Goal: Task Accomplishment & Management: Complete application form

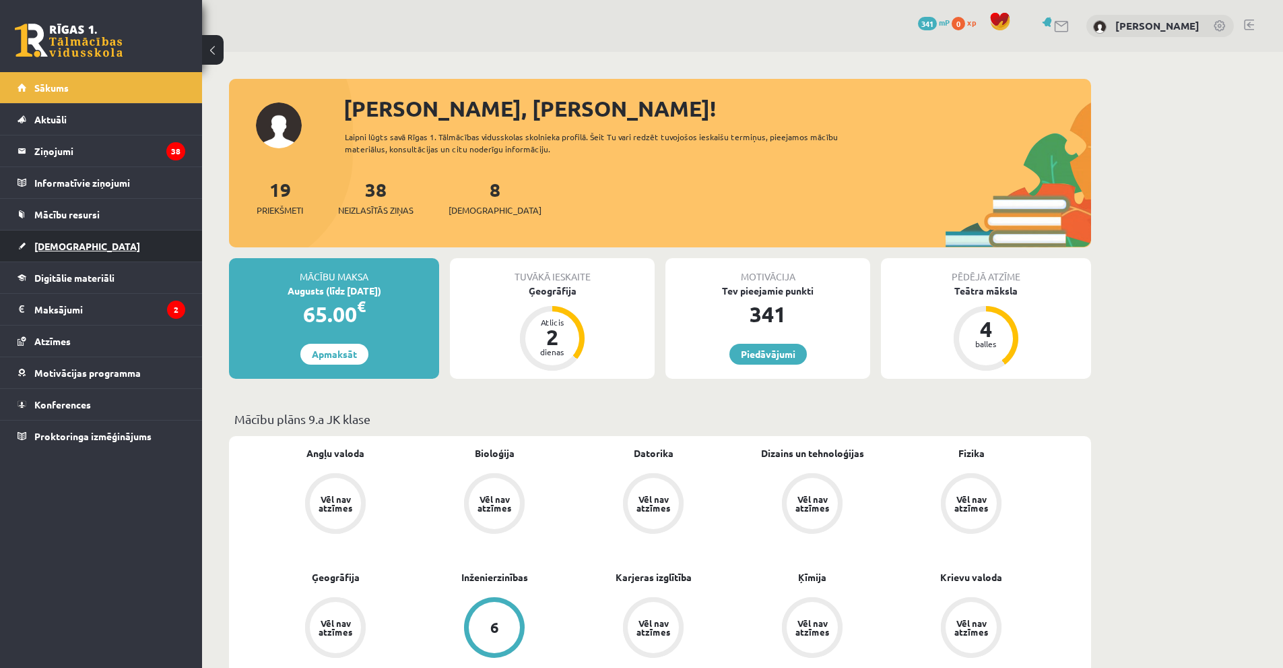
click at [135, 242] on link "[DEMOGRAPHIC_DATA]" at bounding box center [102, 245] width 168 height 31
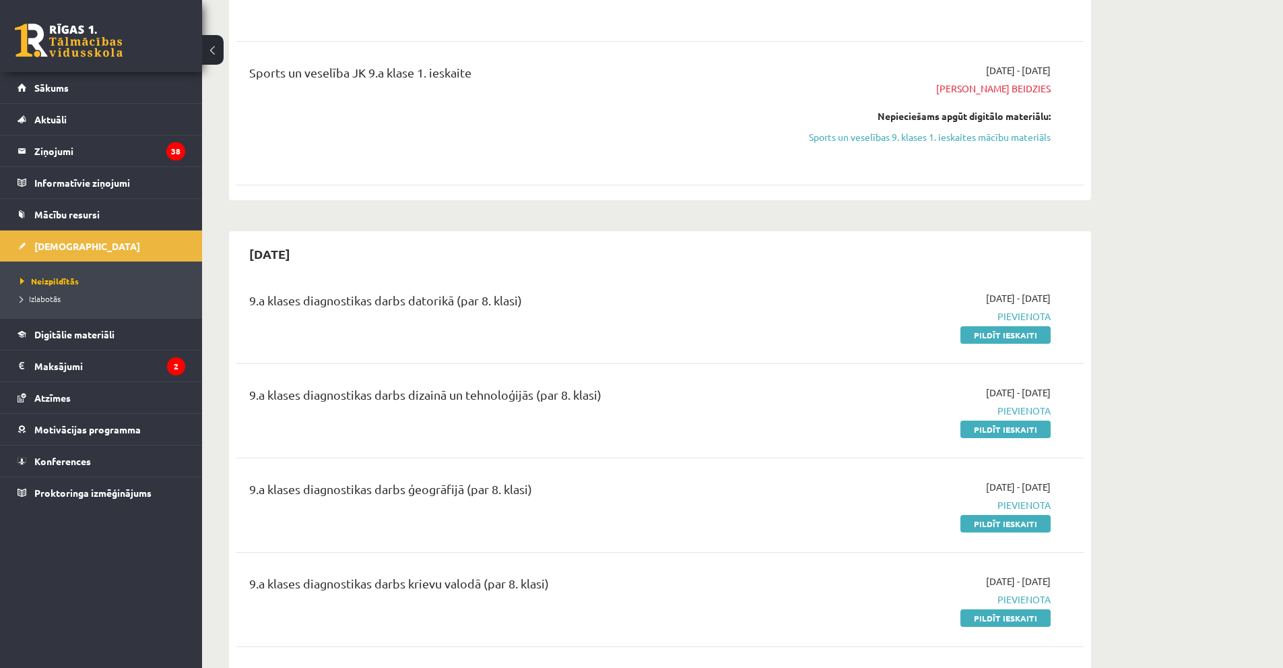
scroll to position [1212, 0]
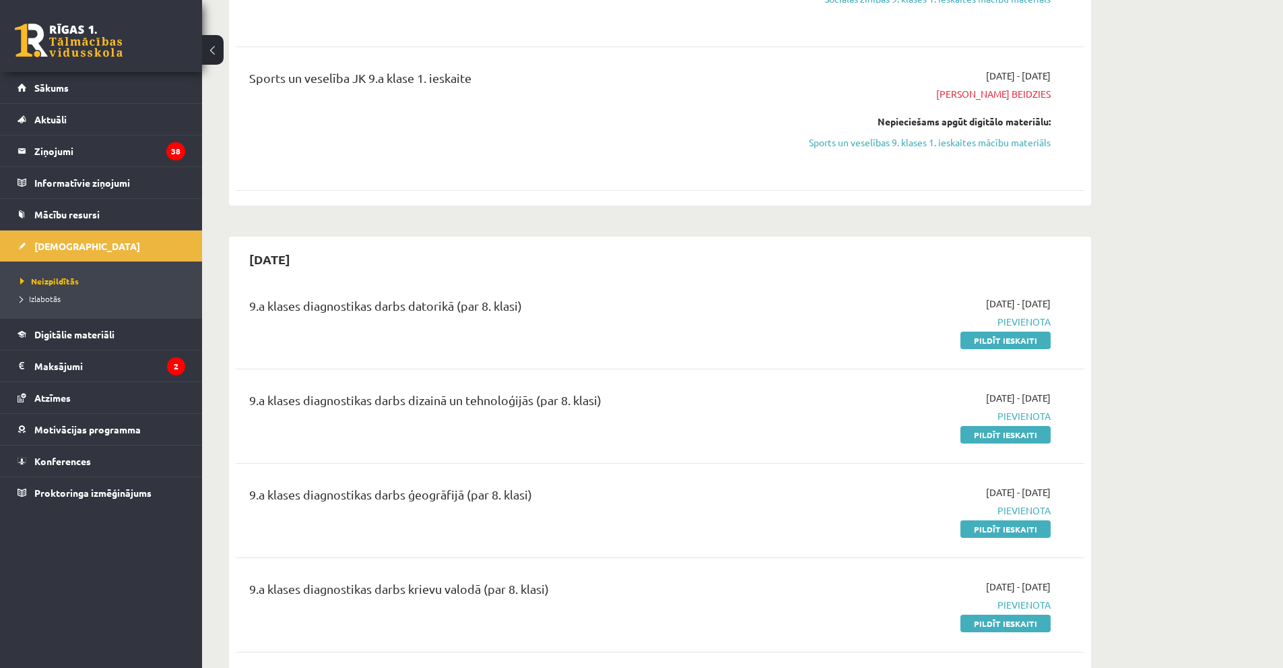
drag, startPoint x: 1015, startPoint y: 339, endPoint x: 706, endPoint y: 69, distance: 410.6
click at [1015, 338] on link "Pildīt ieskaiti" at bounding box center [1006, 340] width 90 height 18
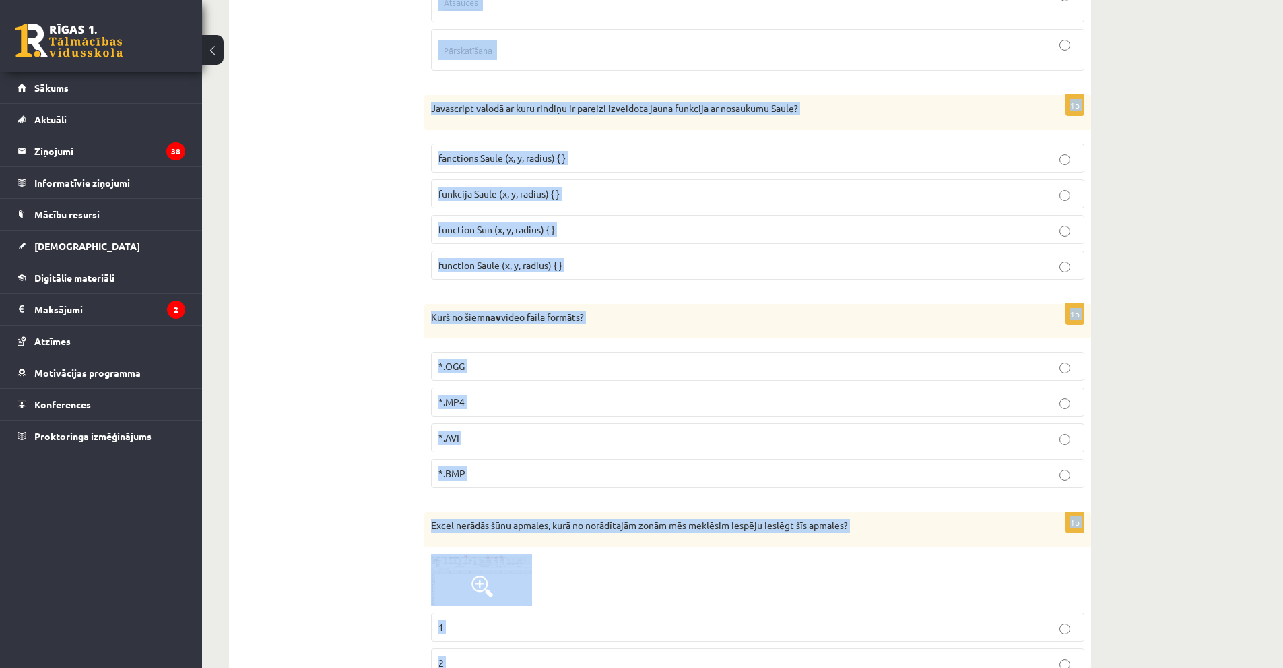
scroll to position [6043, 0]
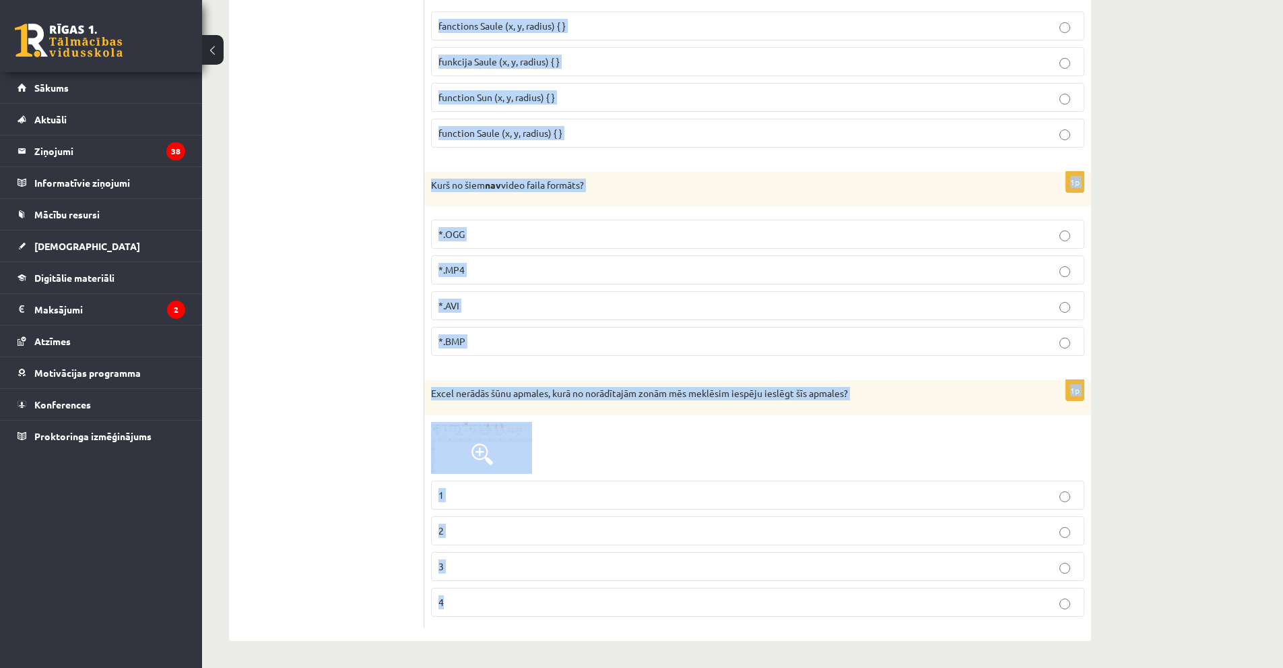
drag, startPoint x: 429, startPoint y: 263, endPoint x: 899, endPoint y: 650, distance: 608.7
copy form "Datortīkls ir: savstarpēji savienoti datori datorlietotāju organizācija ārējās …"
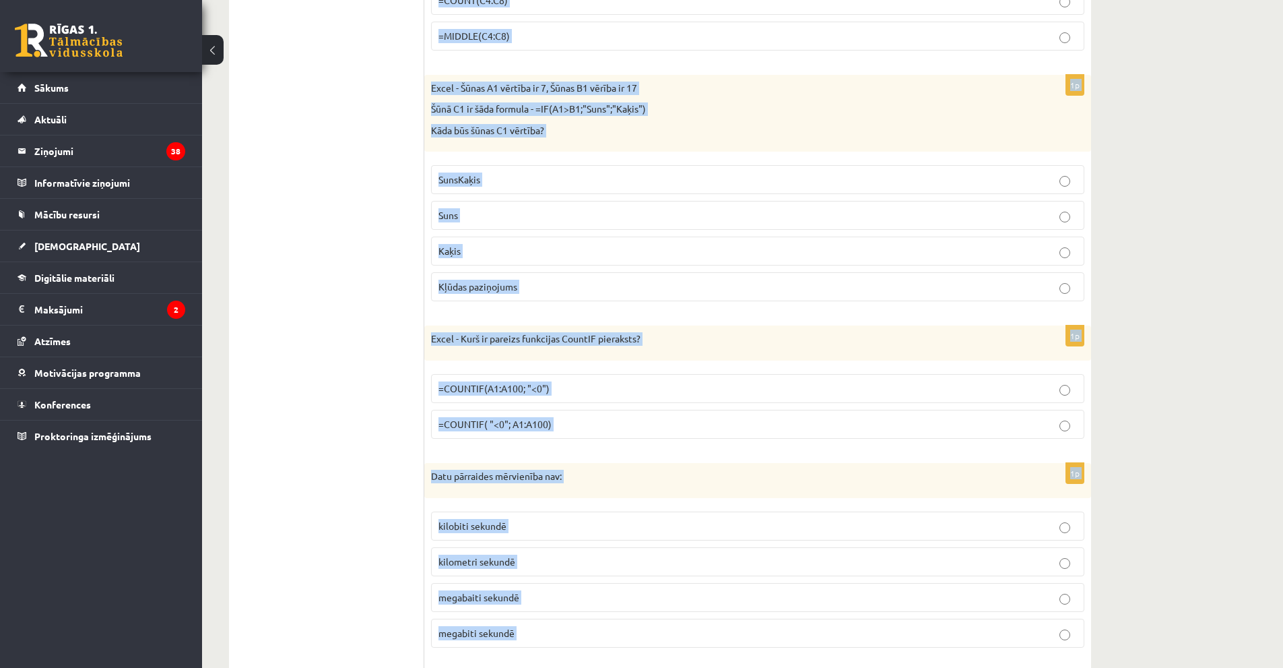
scroll to position [190, 0]
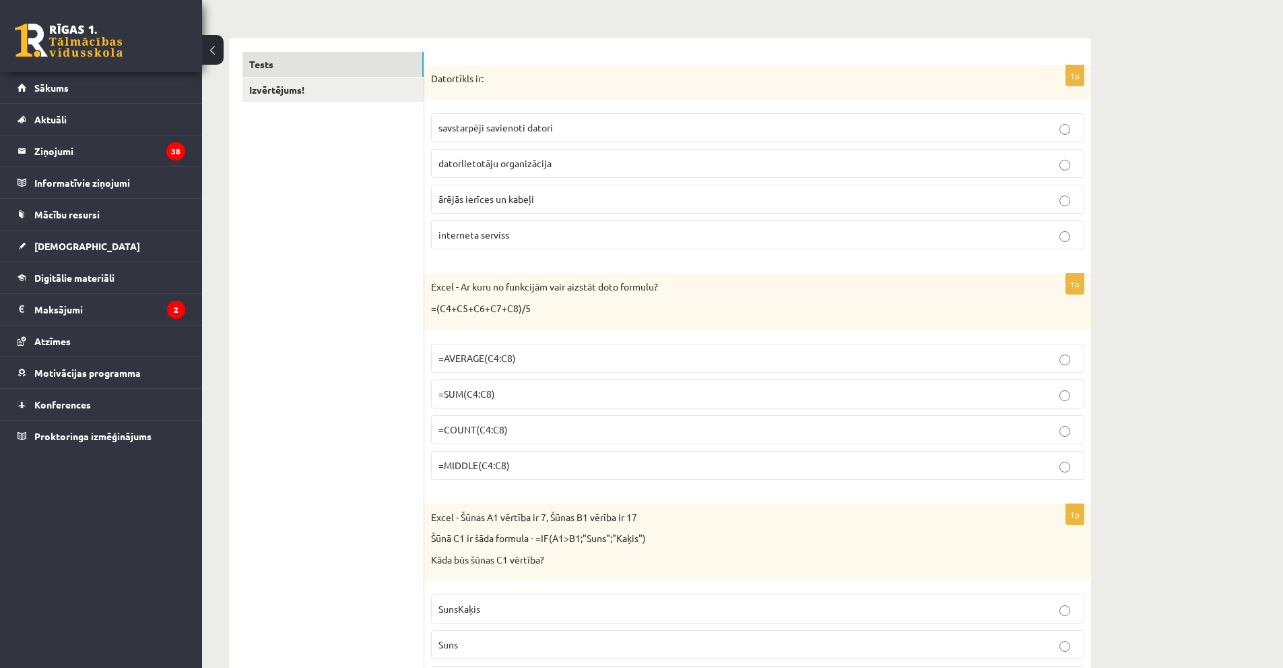
click at [527, 136] on label "savstarpēji savienoti datori" at bounding box center [757, 127] width 653 height 29
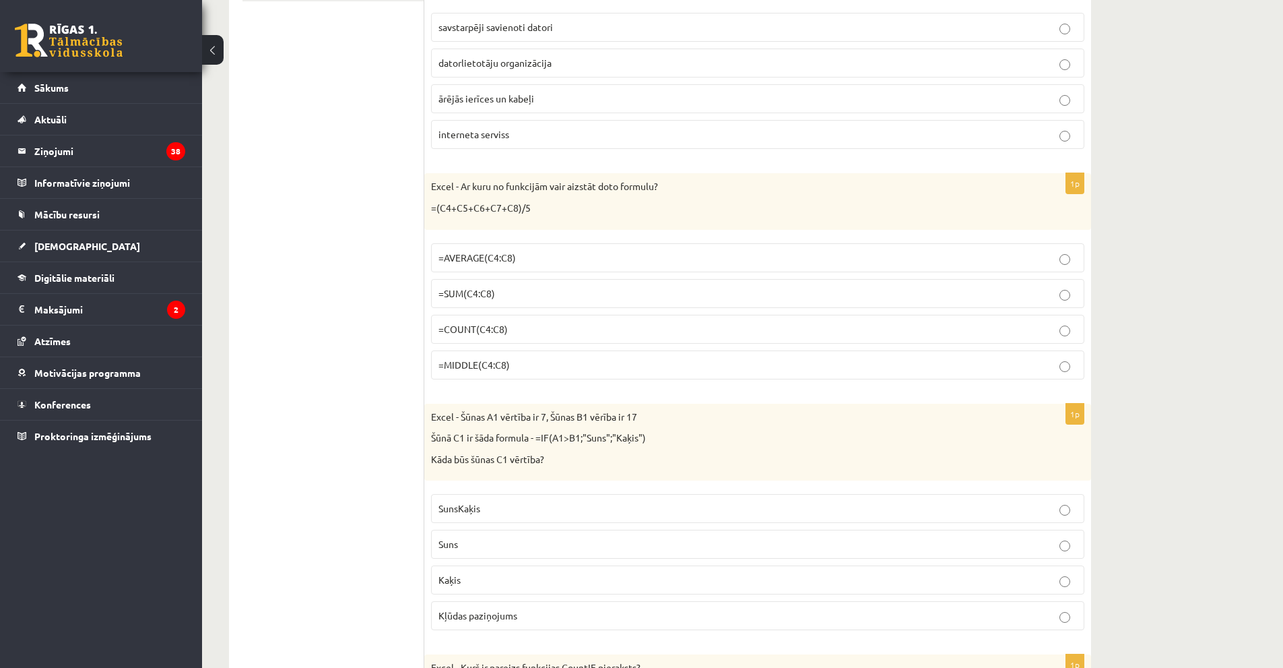
scroll to position [325, 0]
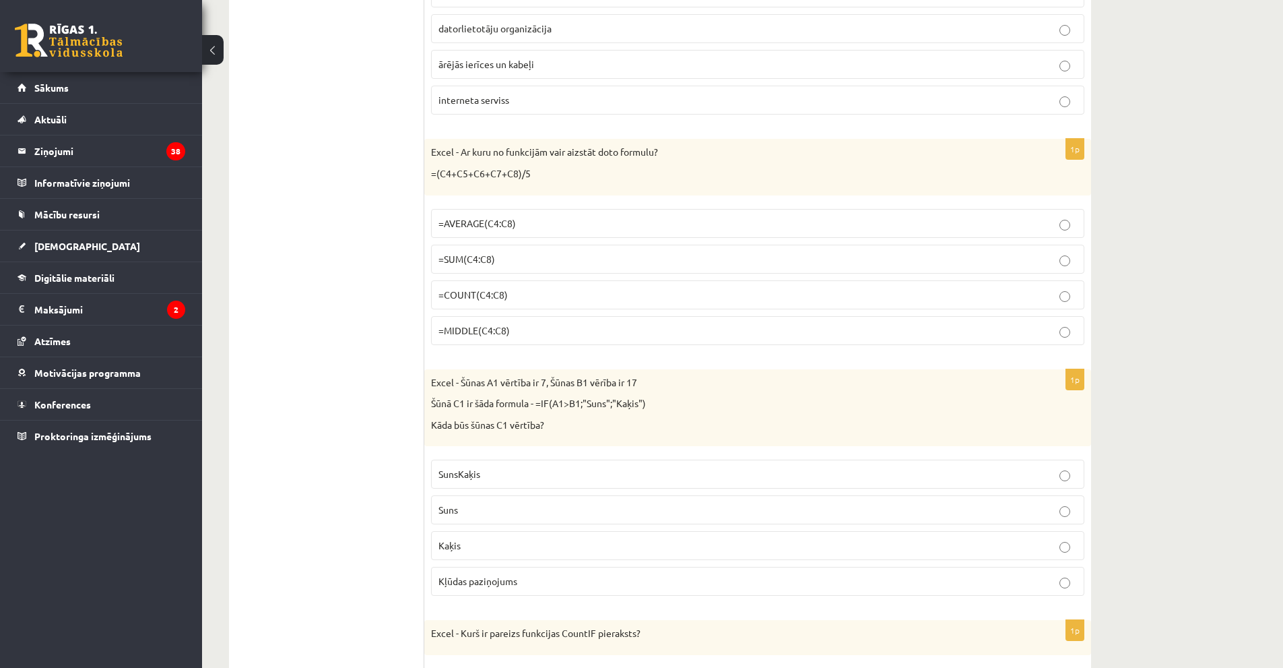
click at [524, 223] on p "=AVERAGE(C4:C8)" at bounding box center [758, 223] width 639 height 14
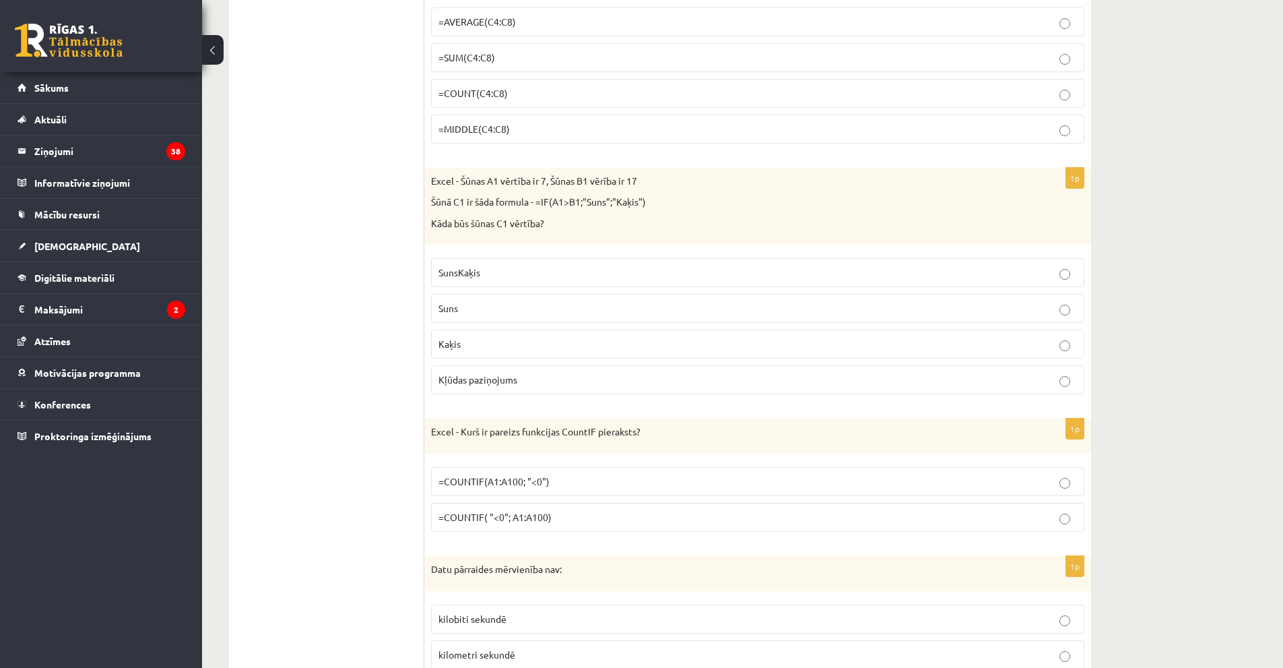
scroll to position [527, 0]
click at [541, 340] on p "Kaķis" at bounding box center [758, 343] width 639 height 14
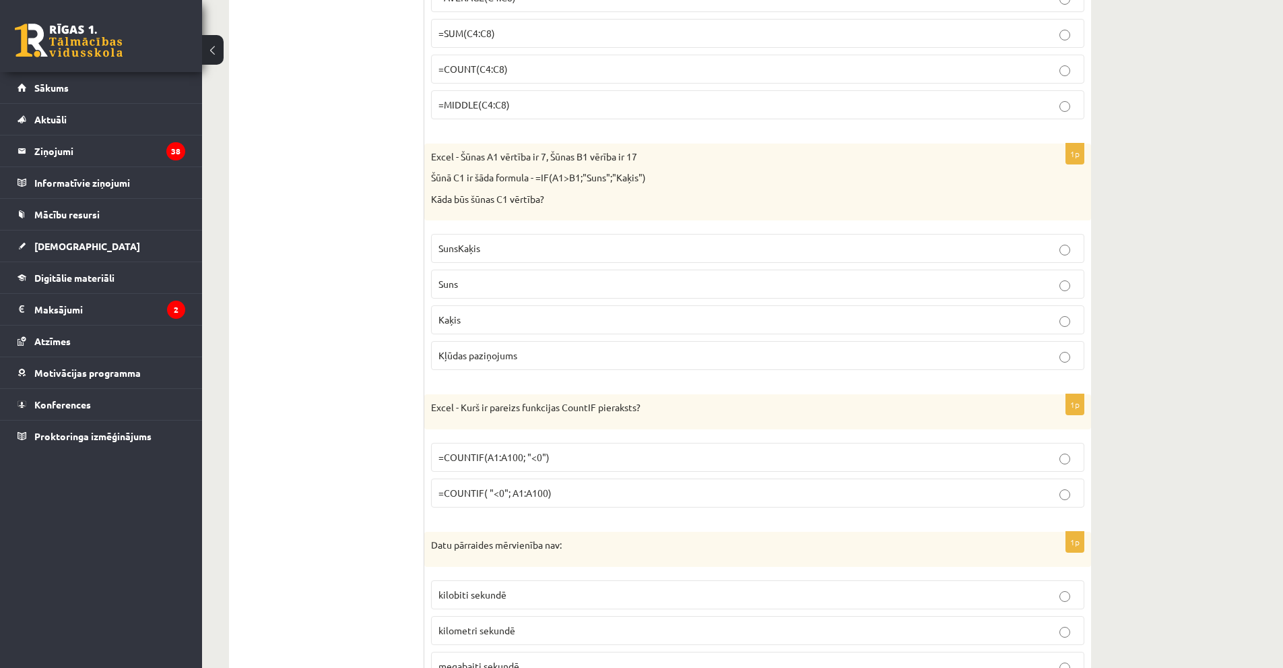
scroll to position [661, 0]
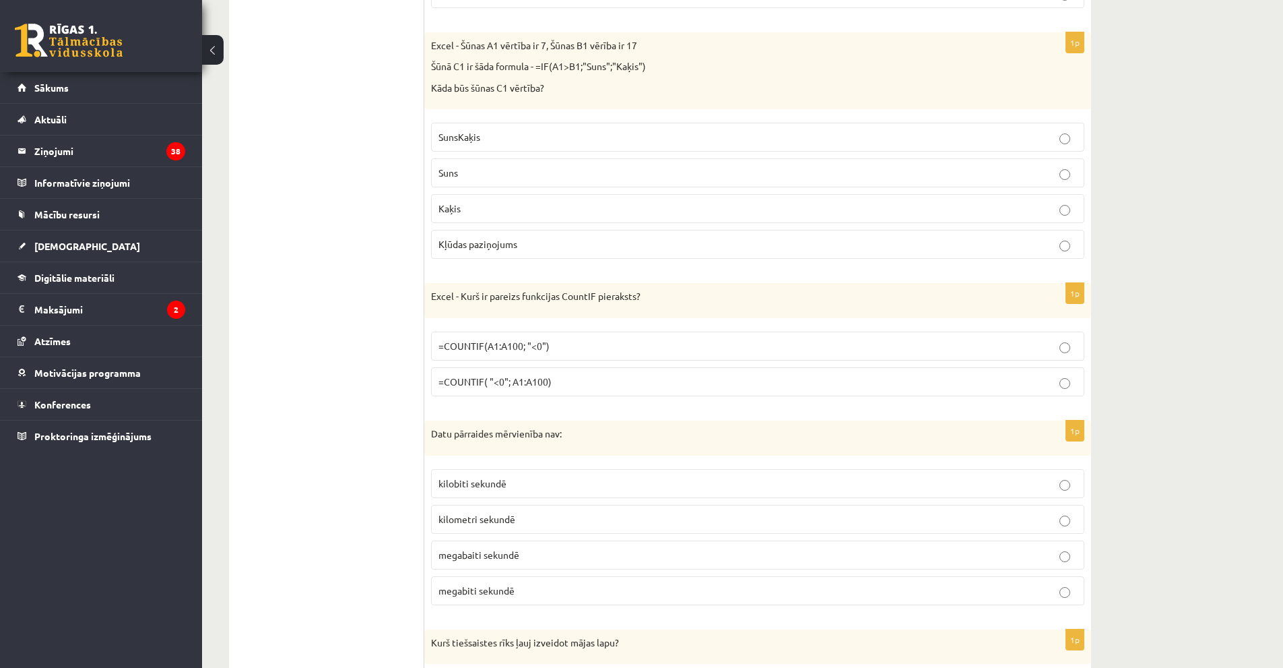
click at [567, 353] on p "=COUNTIF(A1:A100; "<0")" at bounding box center [758, 346] width 639 height 14
click at [521, 352] on p "=COUNTIF(A1:A100; "<0")" at bounding box center [758, 346] width 639 height 14
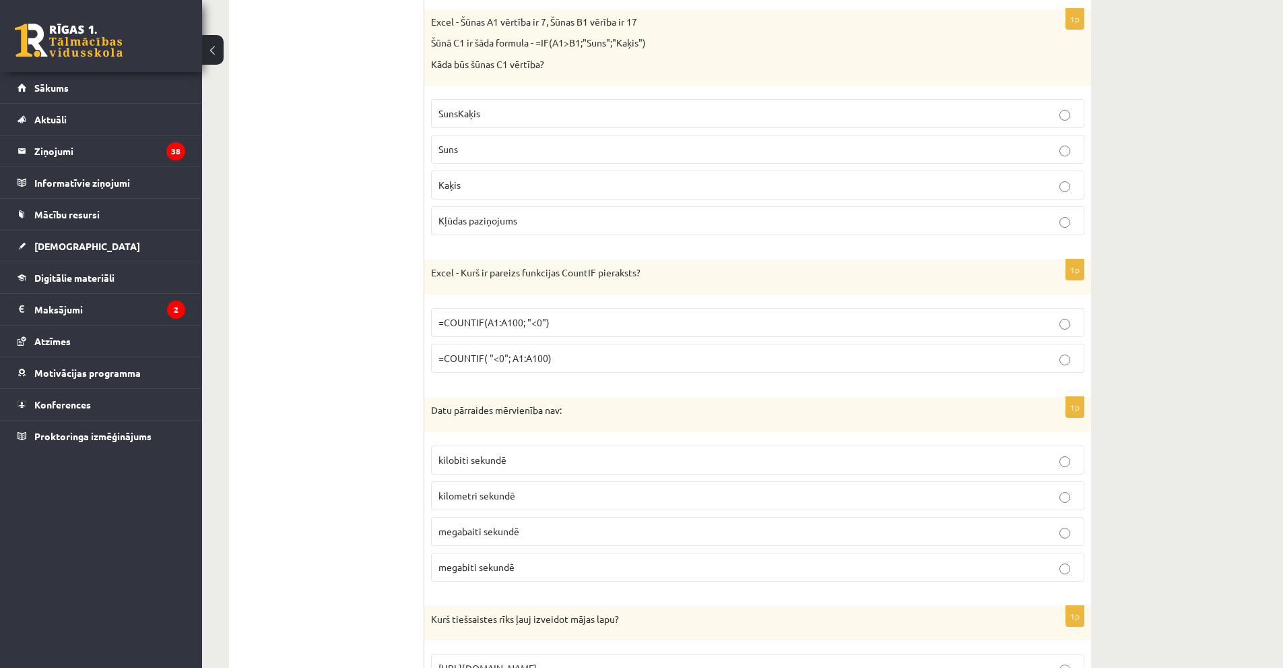
scroll to position [796, 0]
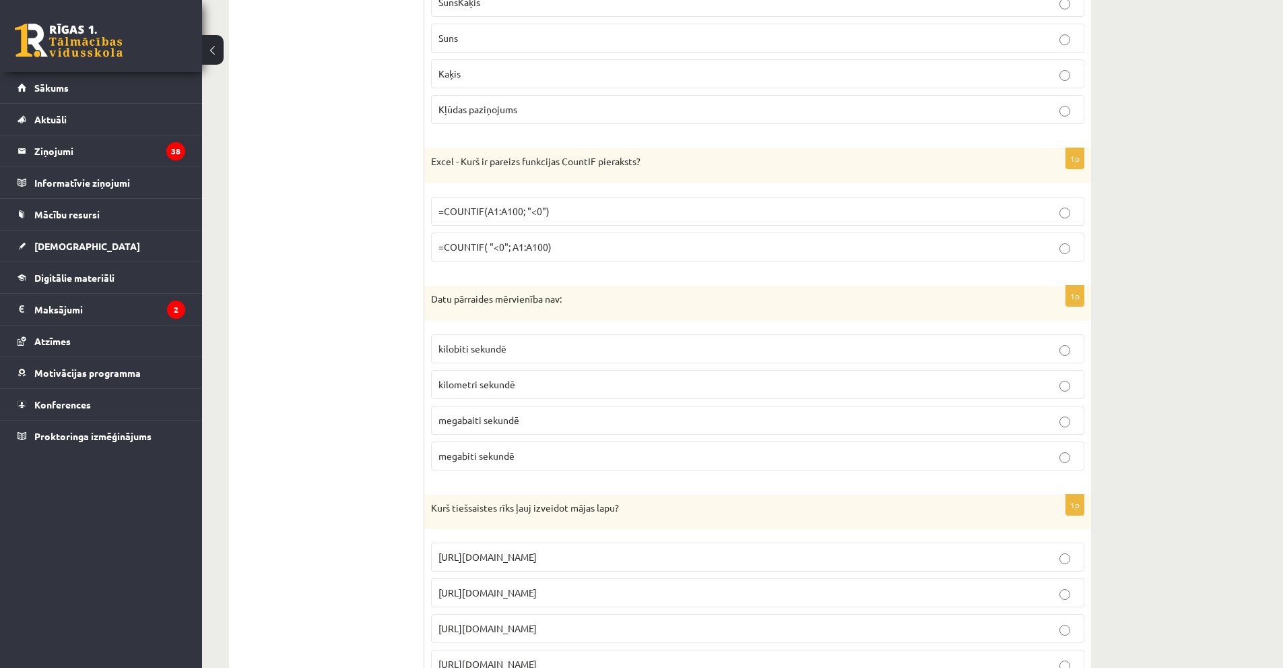
click at [556, 389] on p "kilometri sekundē" at bounding box center [758, 384] width 639 height 14
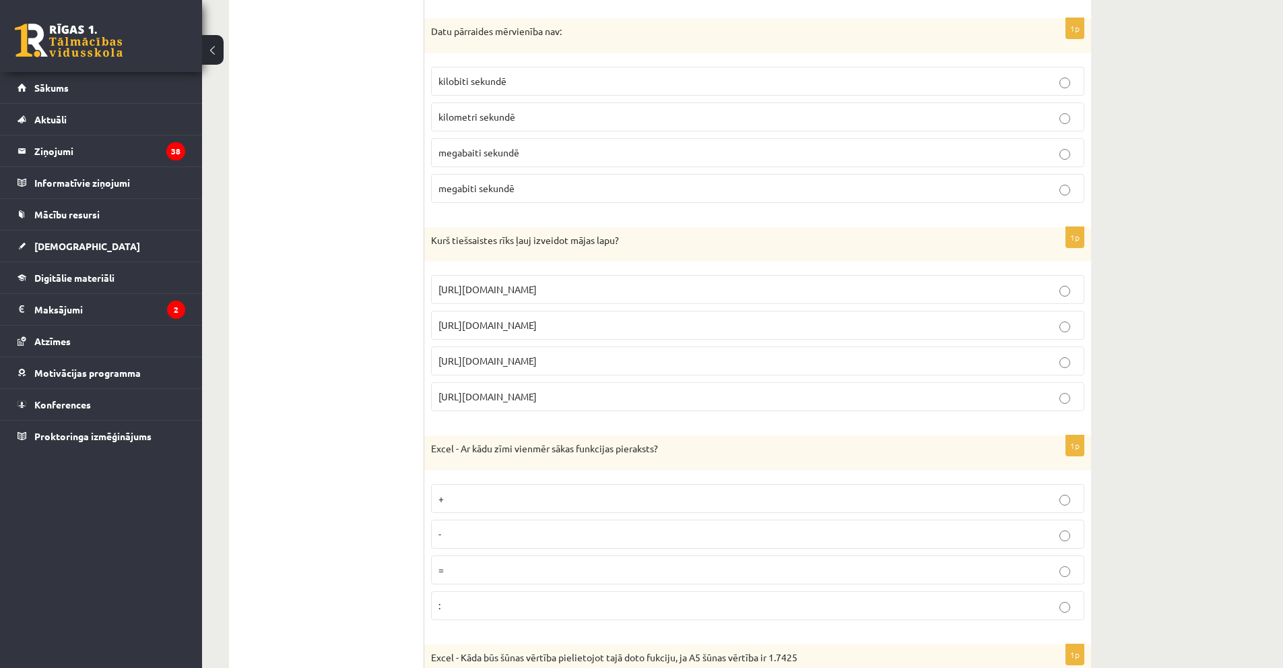
scroll to position [1066, 0]
drag, startPoint x: 593, startPoint y: 356, endPoint x: 602, endPoint y: 360, distance: 9.6
click at [595, 356] on p "https://www.mozello.lv" at bounding box center [758, 359] width 639 height 14
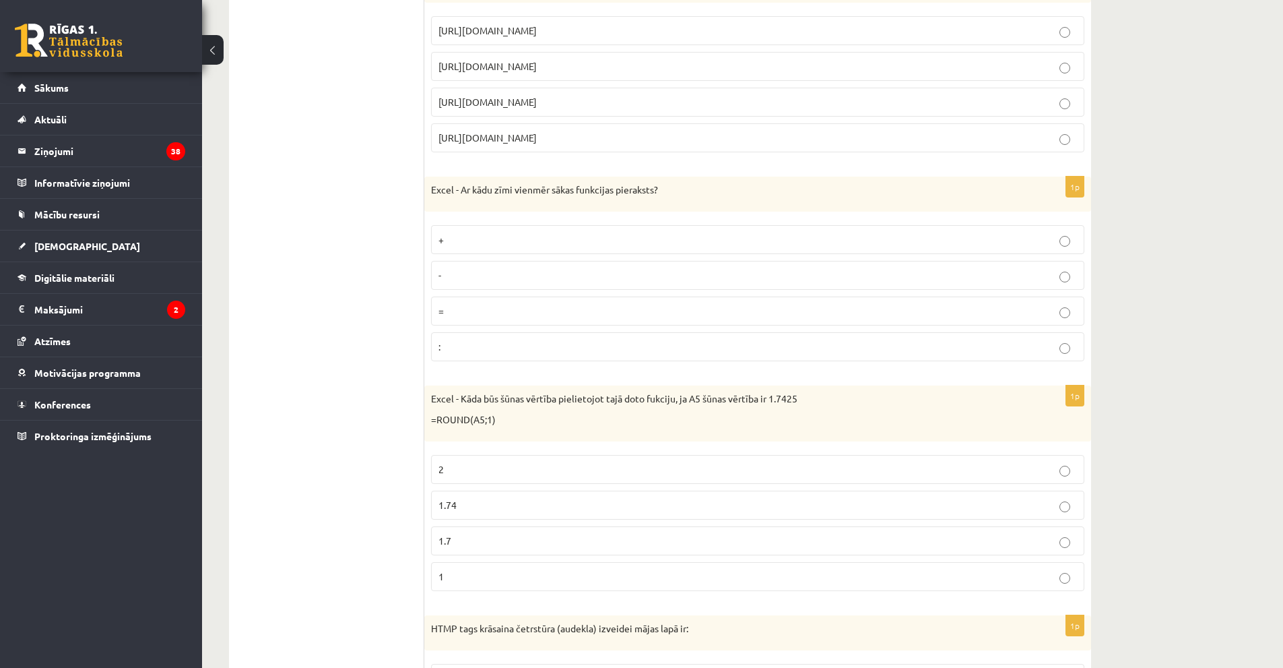
scroll to position [1335, 0]
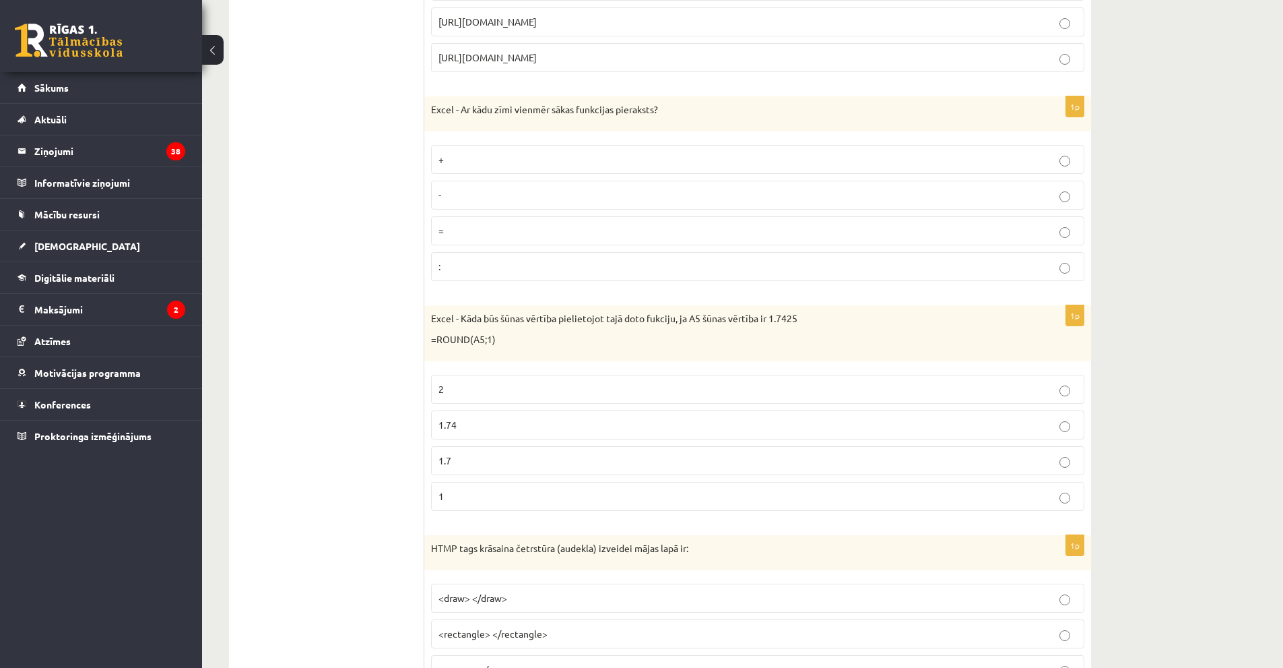
click at [558, 225] on p "=" at bounding box center [758, 231] width 639 height 14
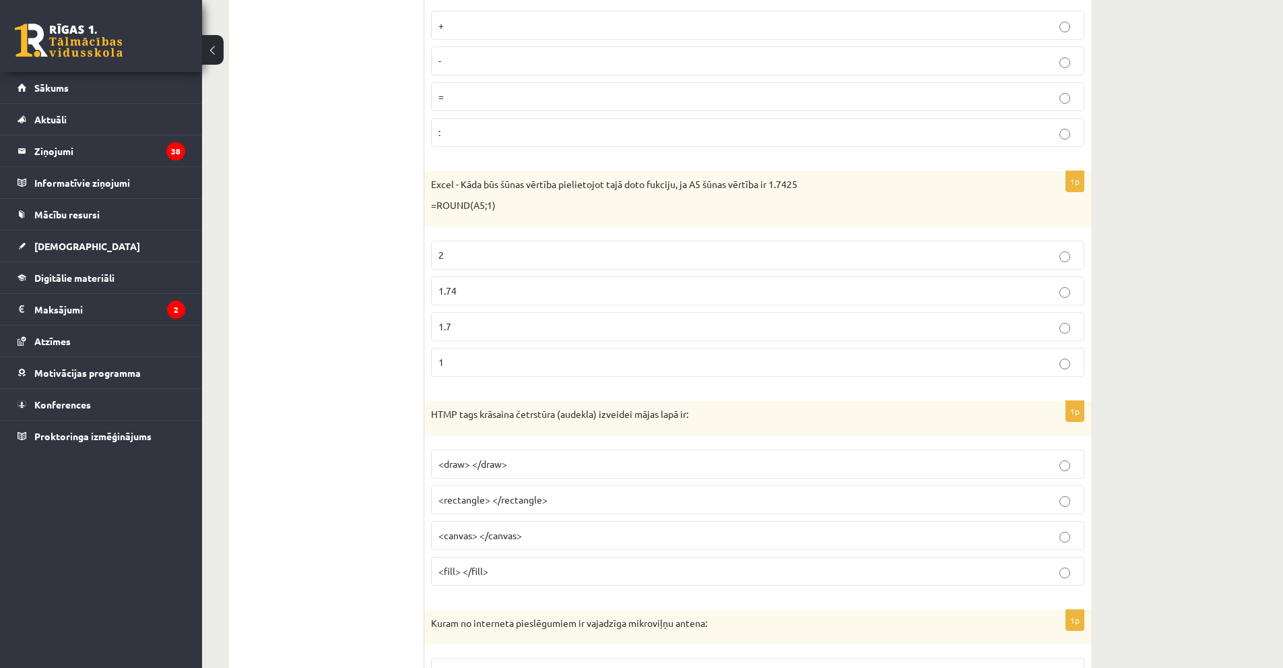
scroll to position [1537, 0]
click at [558, 318] on label "1.7" at bounding box center [757, 325] width 653 height 29
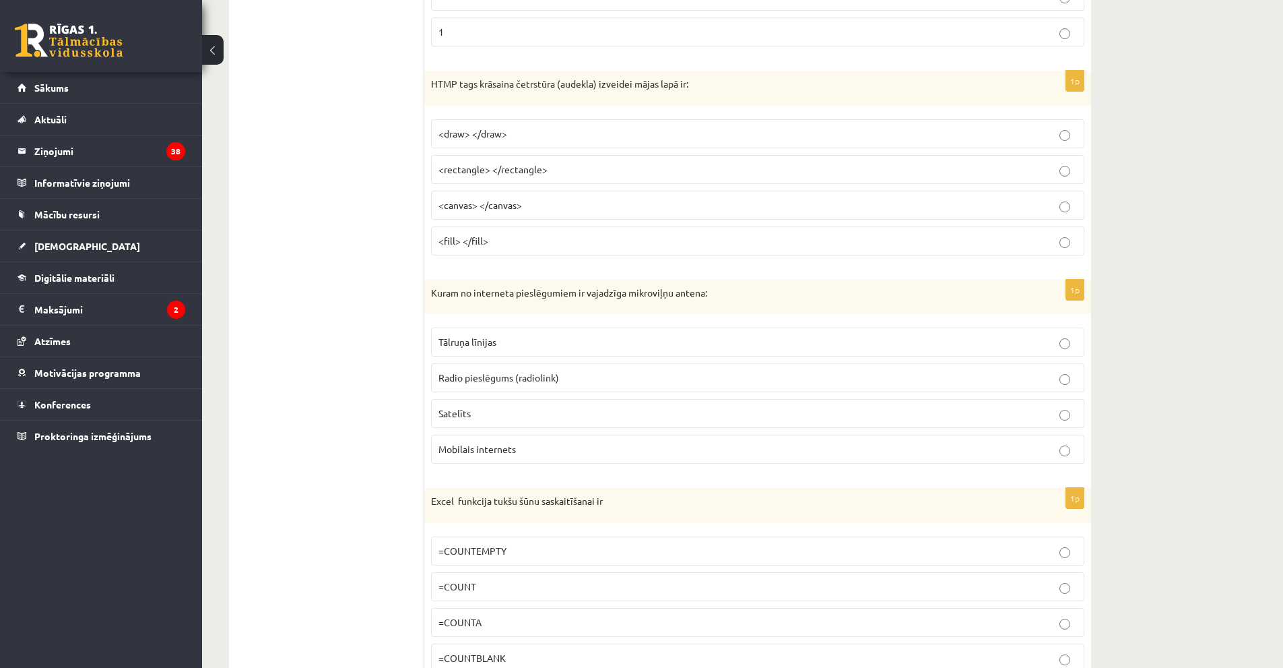
scroll to position [1874, 0]
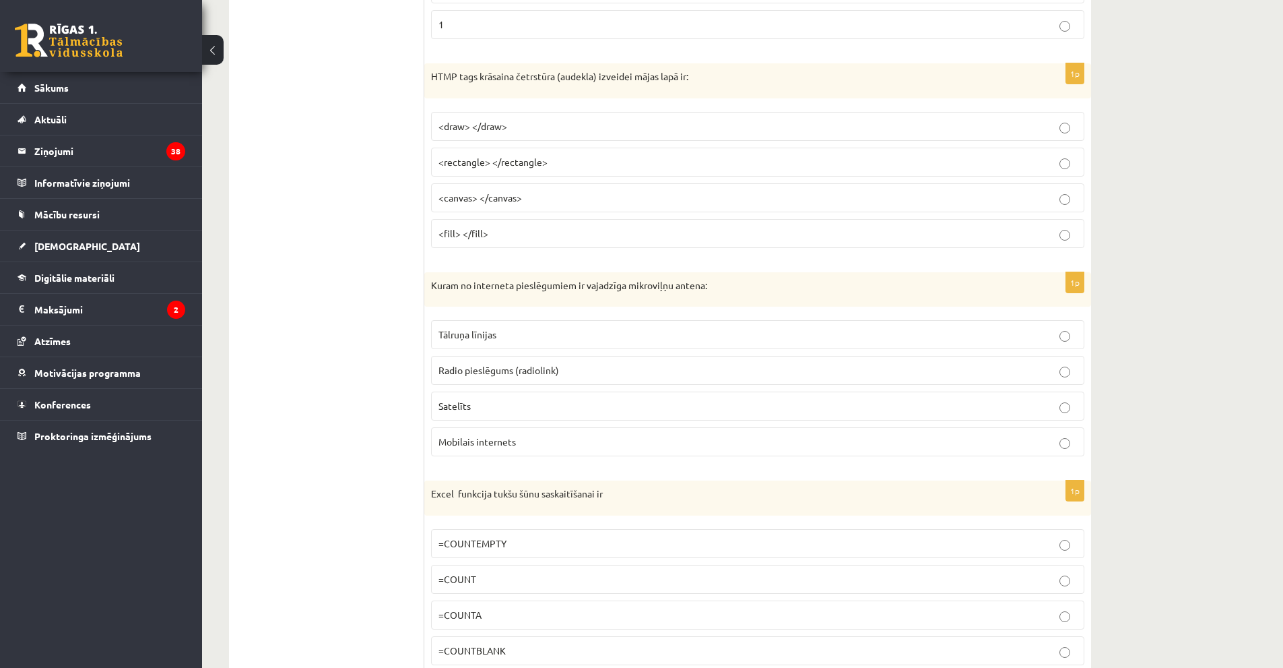
click at [553, 201] on p "<canvas> </canvas>" at bounding box center [758, 198] width 639 height 14
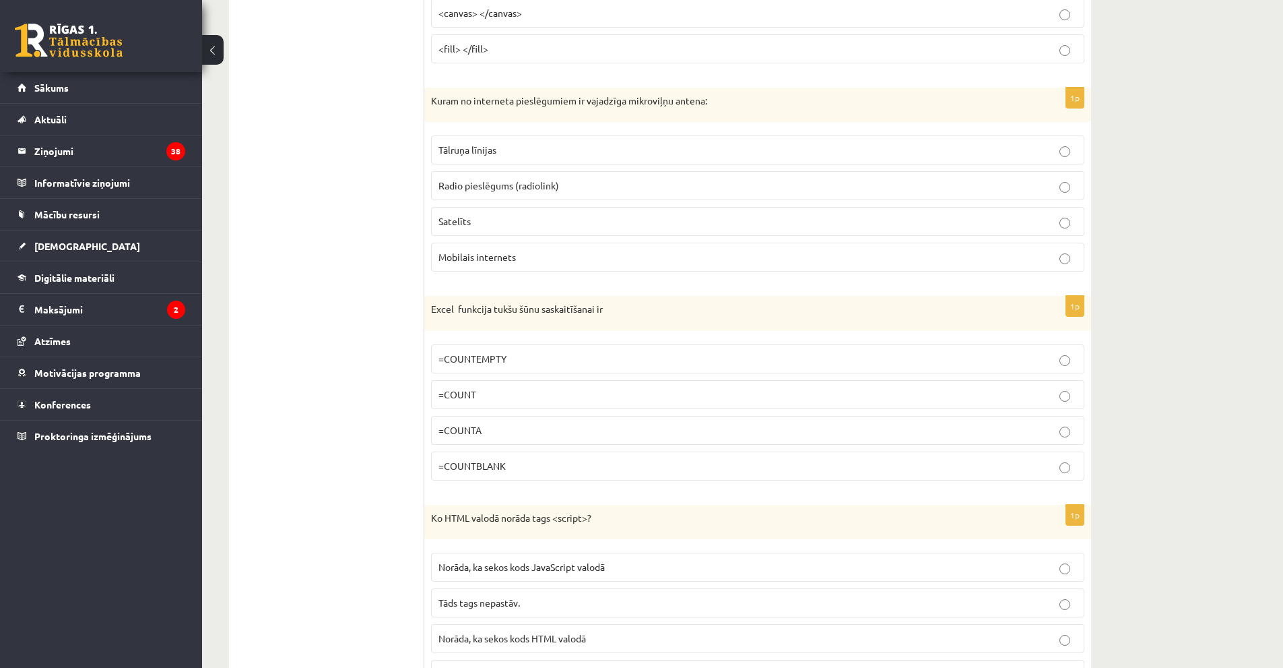
scroll to position [2076, 0]
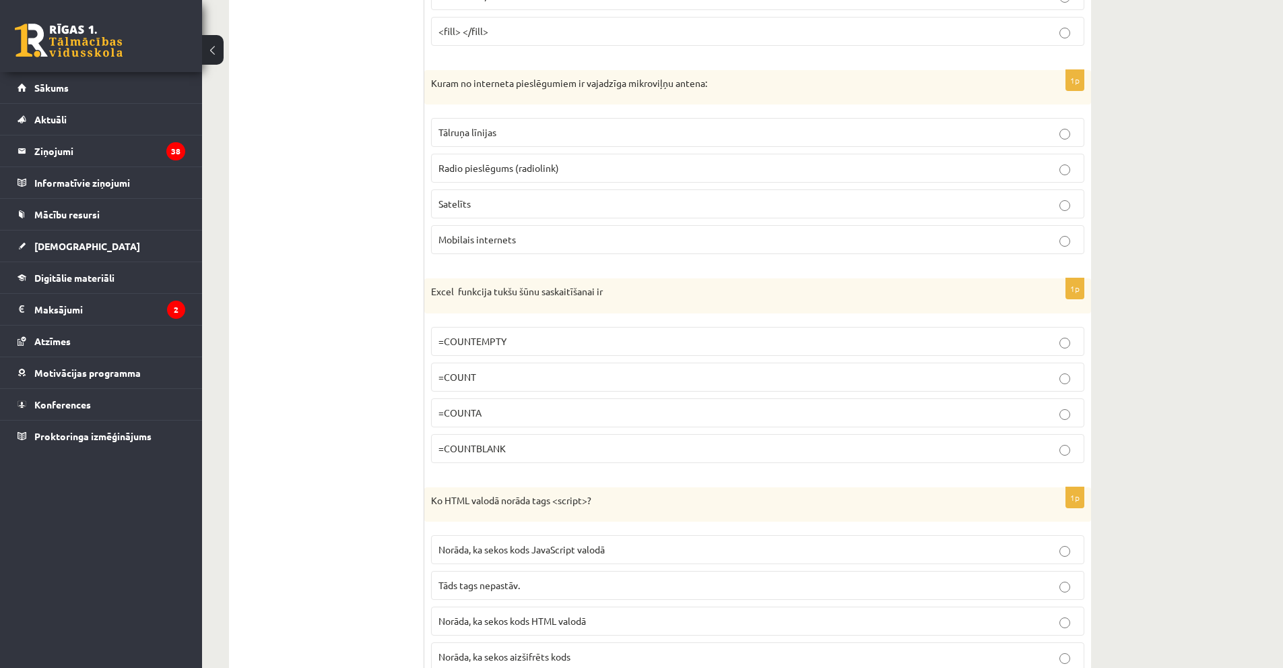
click at [567, 172] on p "Radio pieslēgums (radiolink)" at bounding box center [758, 168] width 639 height 14
click at [568, 456] on label "=COUNTBLANK" at bounding box center [757, 448] width 653 height 29
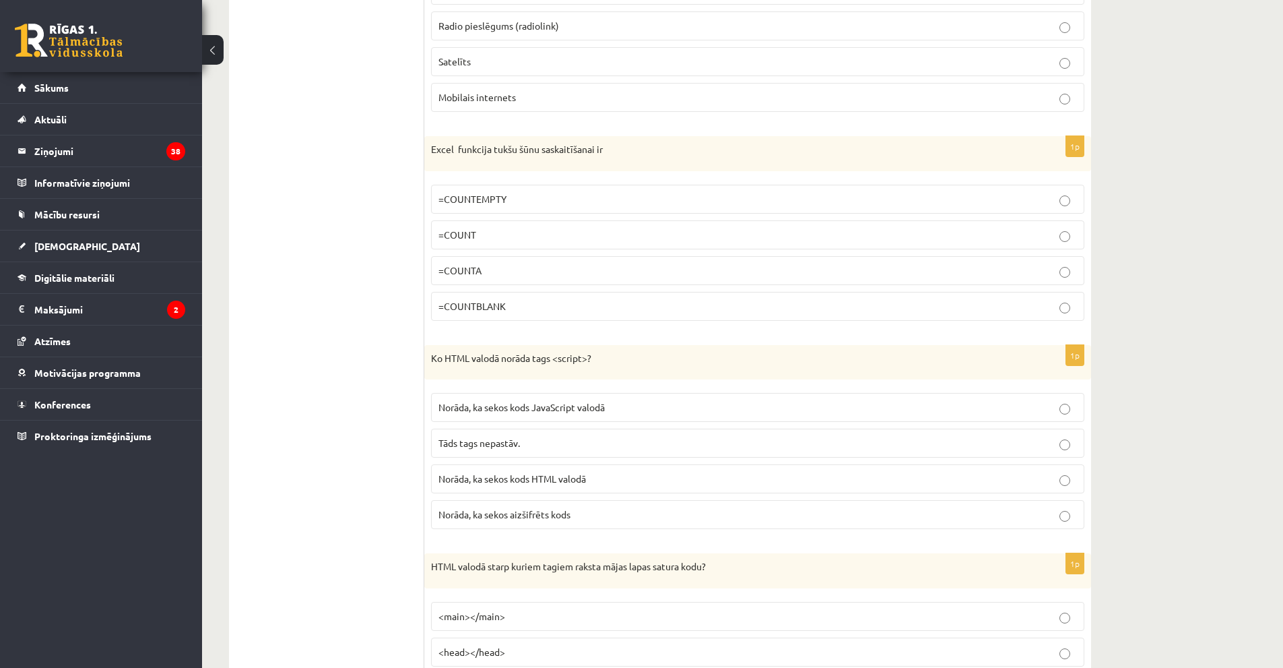
scroll to position [2345, 0]
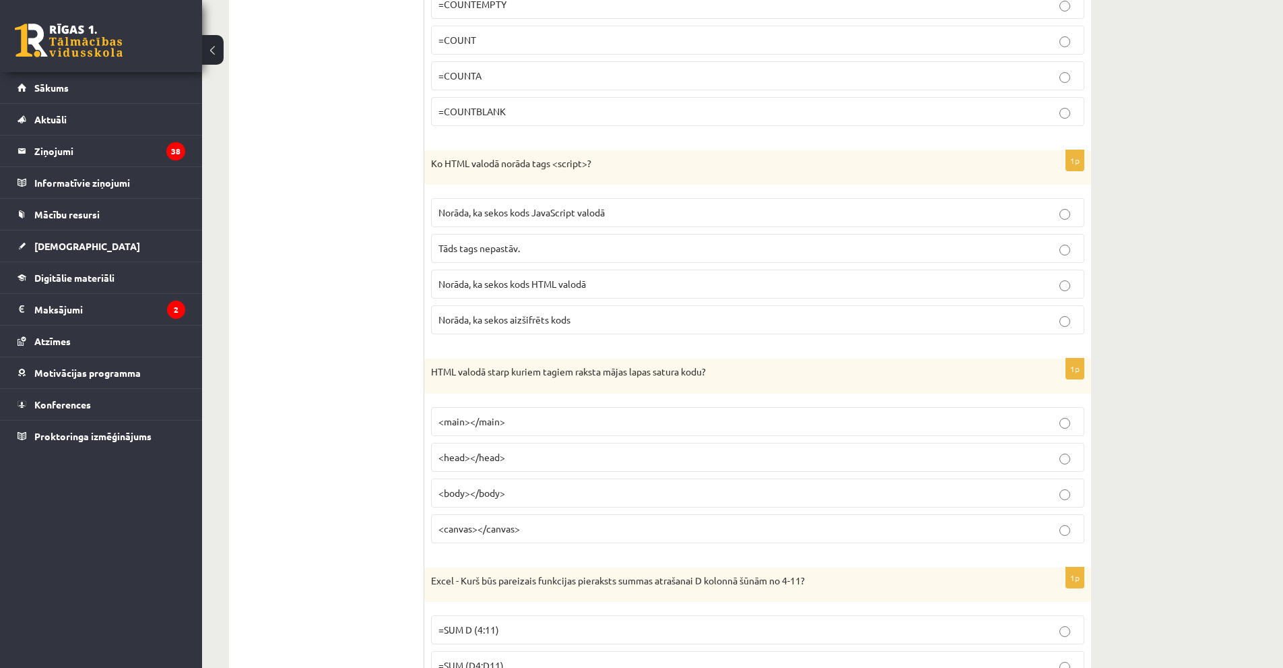
click at [525, 492] on p "<body></body>" at bounding box center [758, 493] width 639 height 14
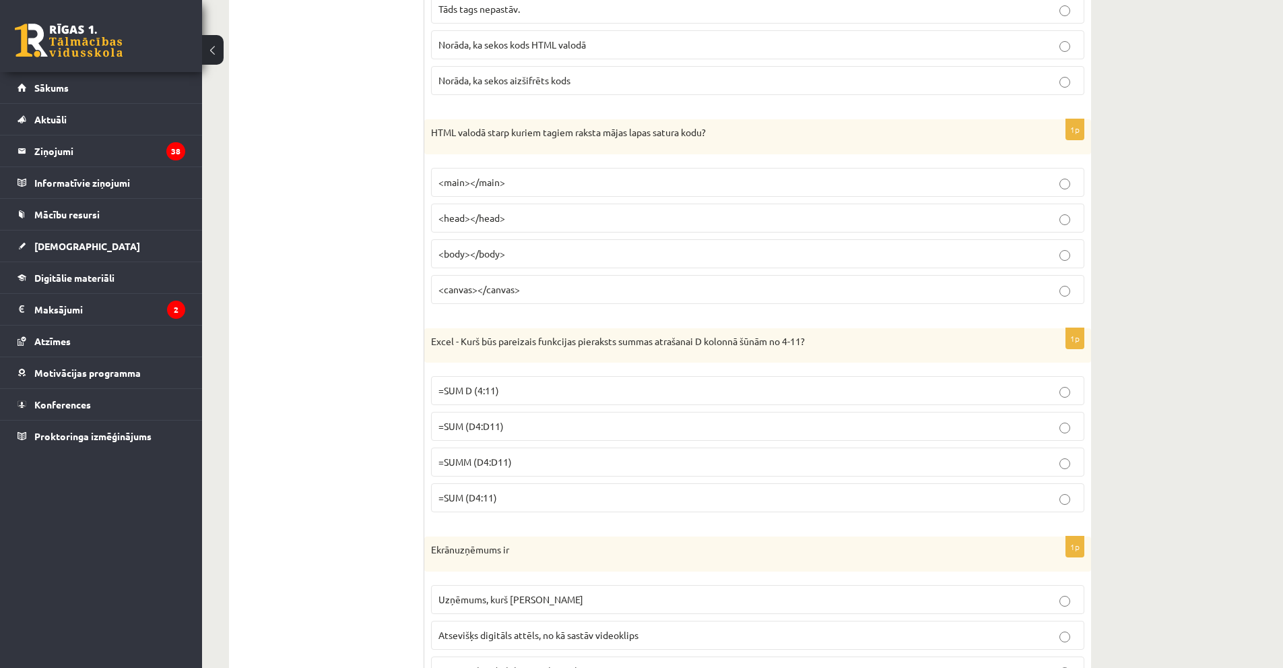
scroll to position [2750, 0]
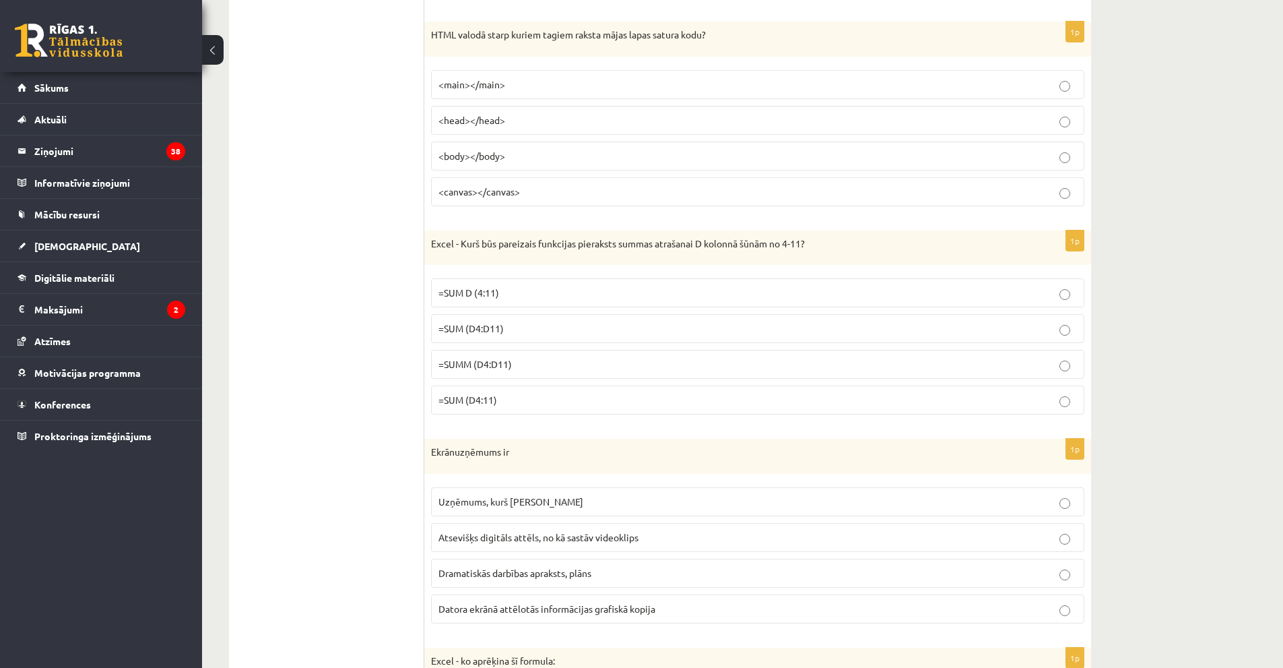
click at [542, 360] on p "=SUMM (D4:D11)" at bounding box center [758, 364] width 639 height 14
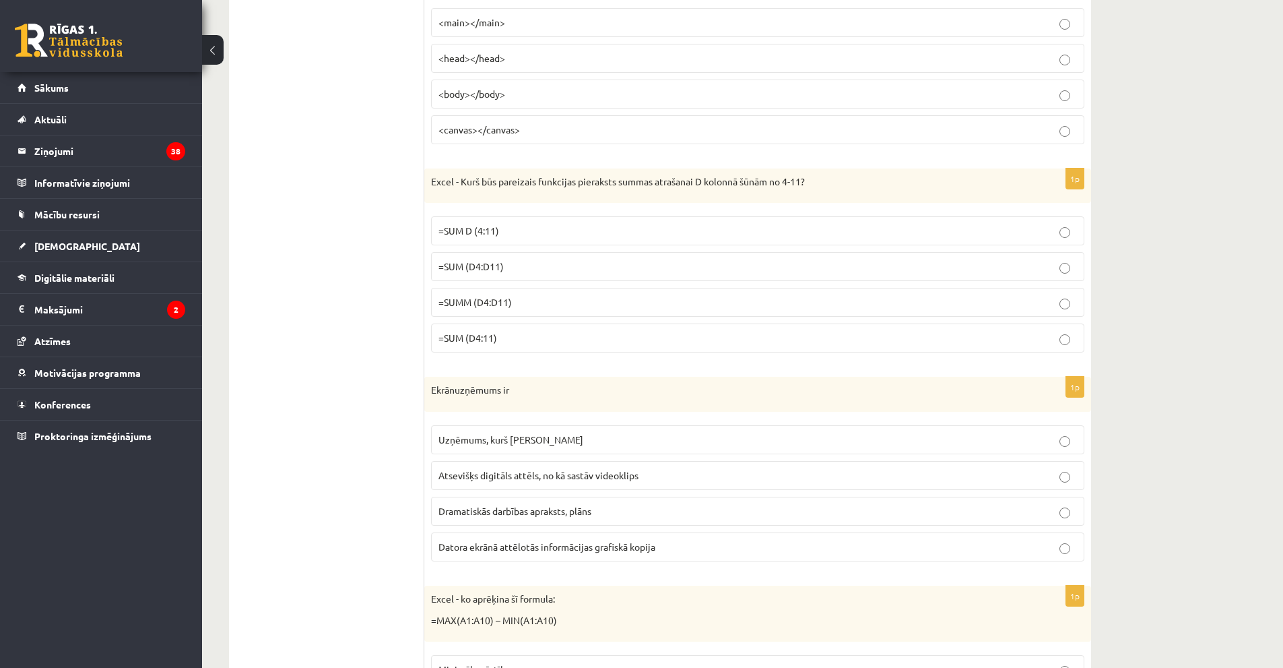
scroll to position [2817, 0]
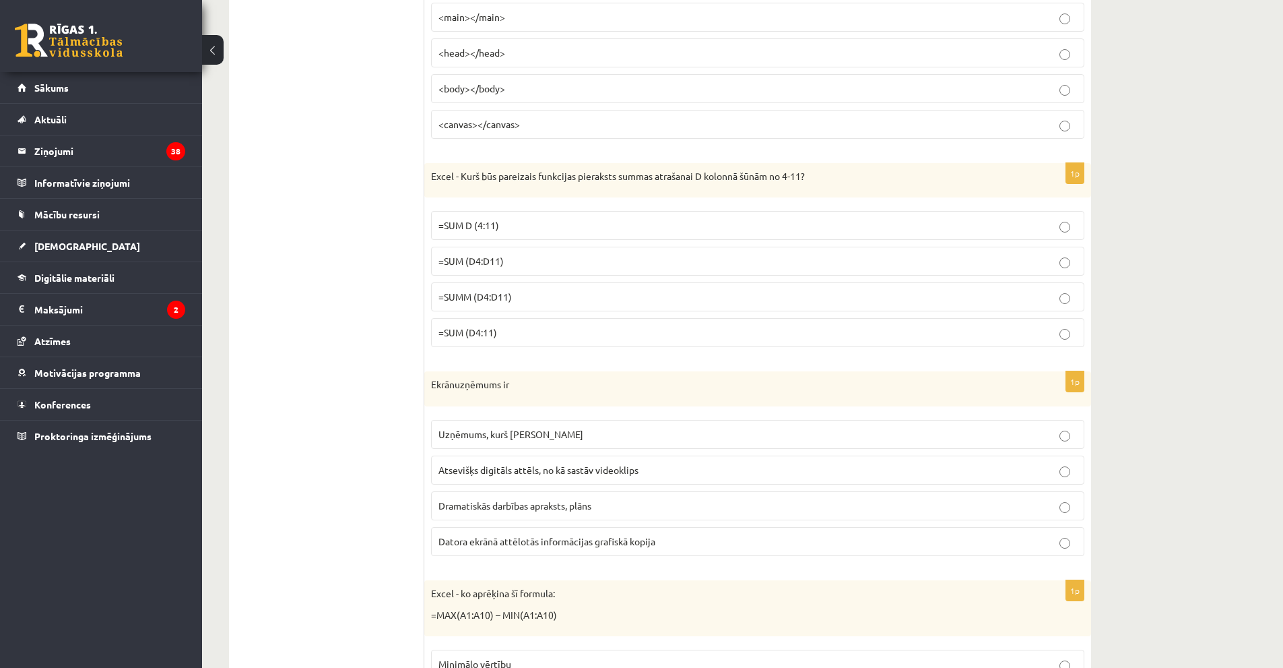
click at [526, 332] on p "=SUM (D4:11)" at bounding box center [758, 332] width 639 height 14
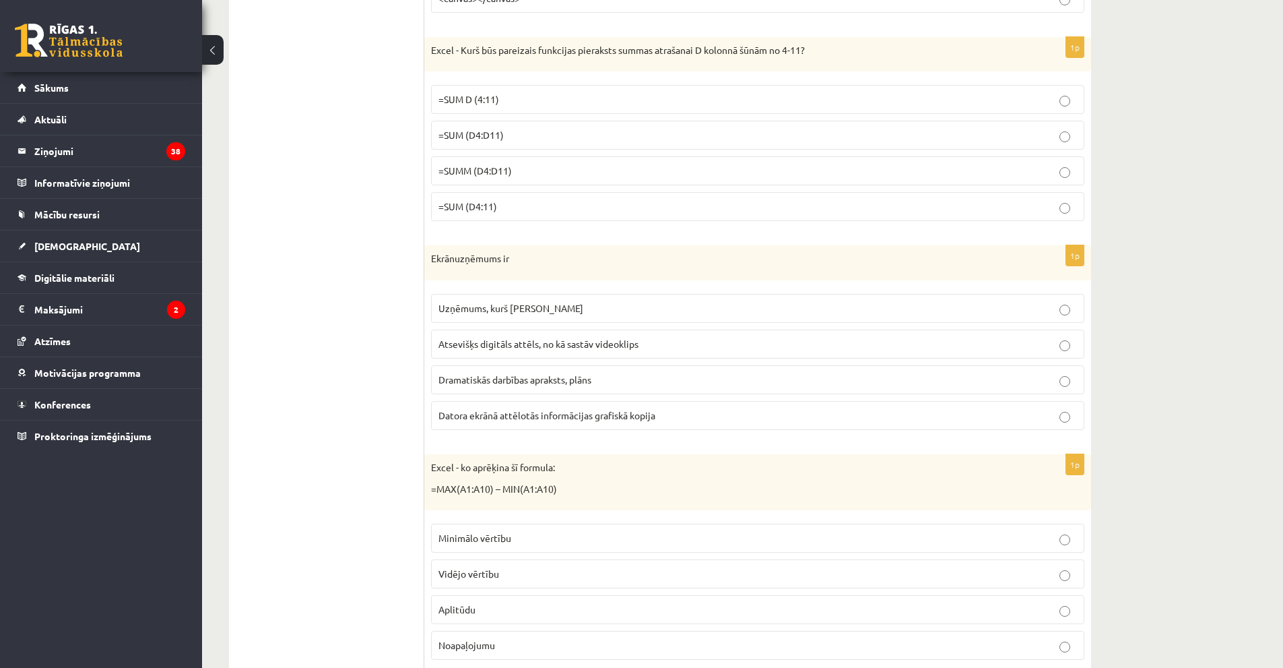
scroll to position [2952, 0]
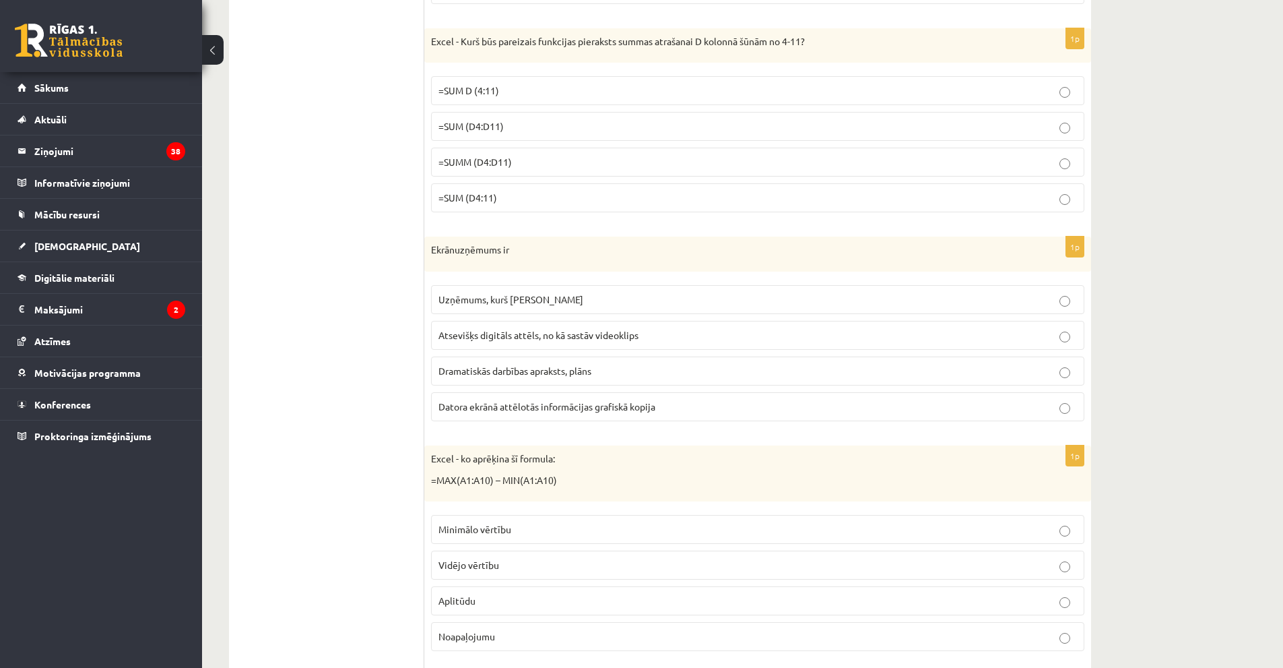
click at [552, 399] on label "Datora ekrānā attēlotās informācijas grafiskā kopija" at bounding box center [757, 406] width 653 height 29
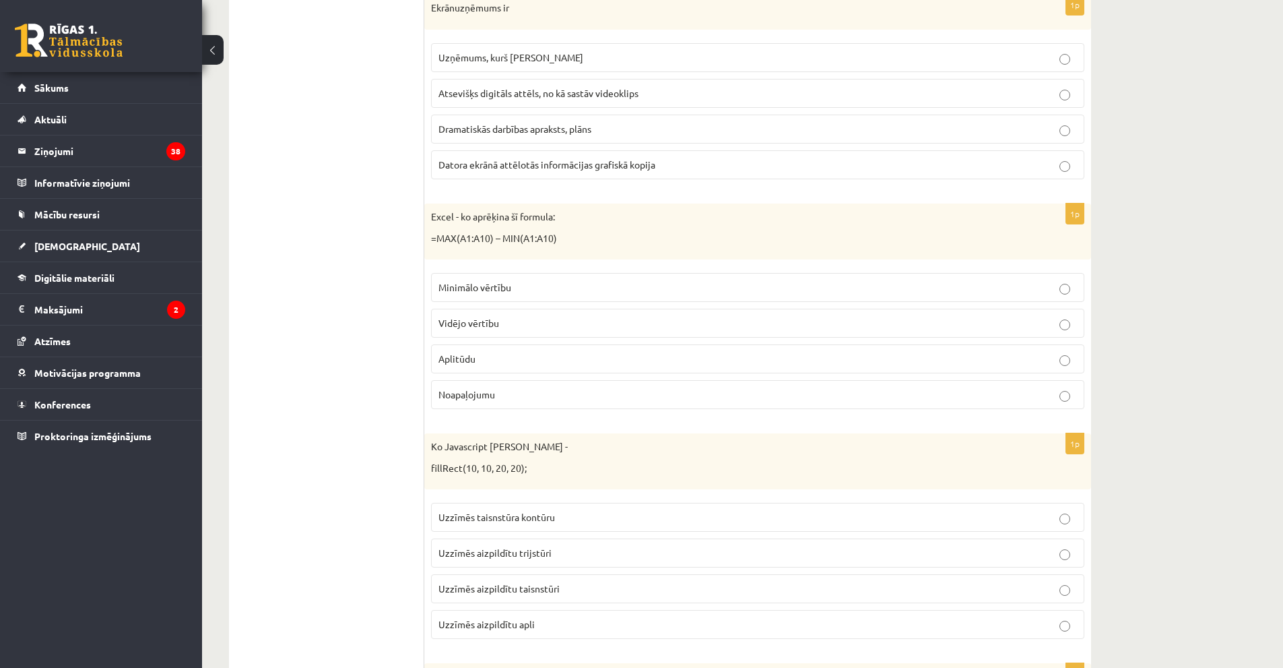
scroll to position [3356, 0]
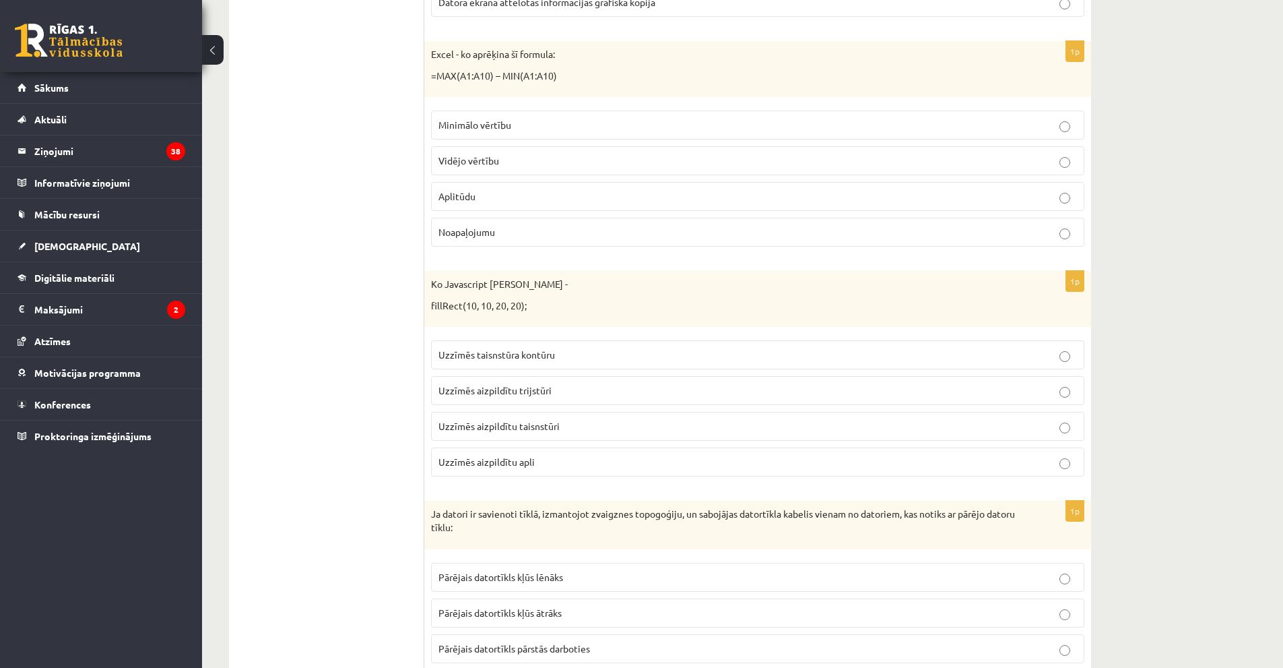
click at [552, 361] on p "Uzzīmēs taisnstūra kontūru" at bounding box center [758, 355] width 639 height 14
drag, startPoint x: 558, startPoint y: 431, endPoint x: 606, endPoint y: 488, distance: 74.5
click at [558, 431] on p "Uzzīmēs aizpildītu taisnstūri" at bounding box center [758, 426] width 639 height 14
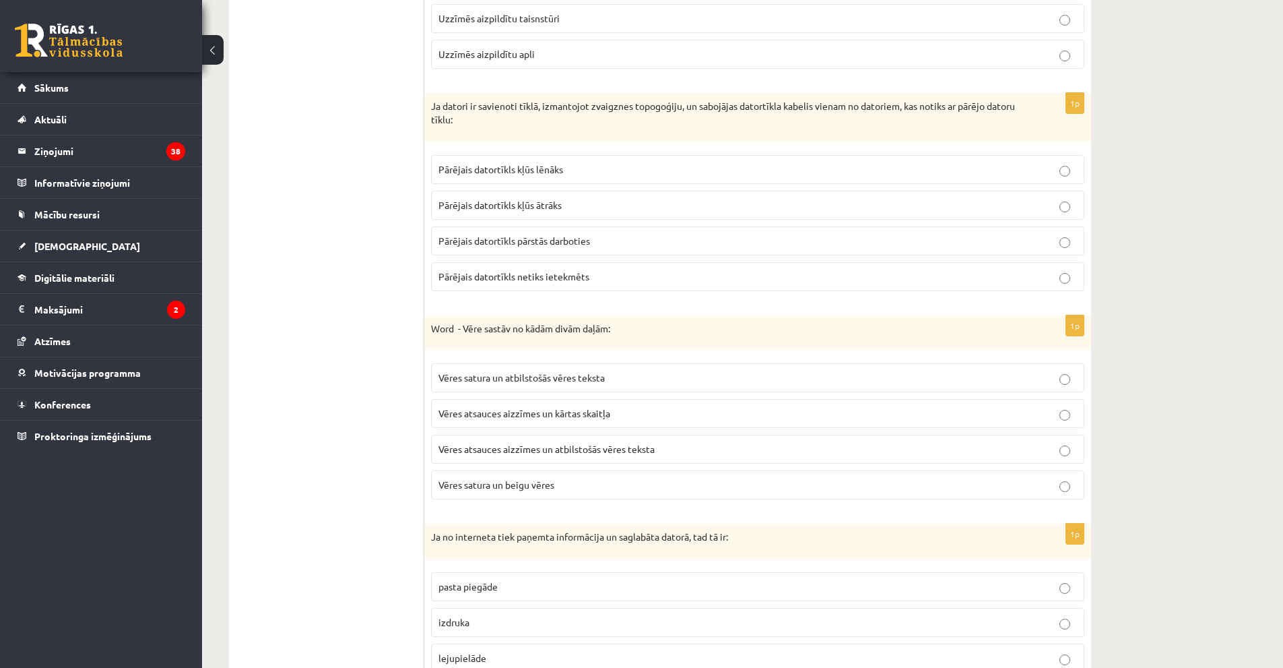
scroll to position [3760, 0]
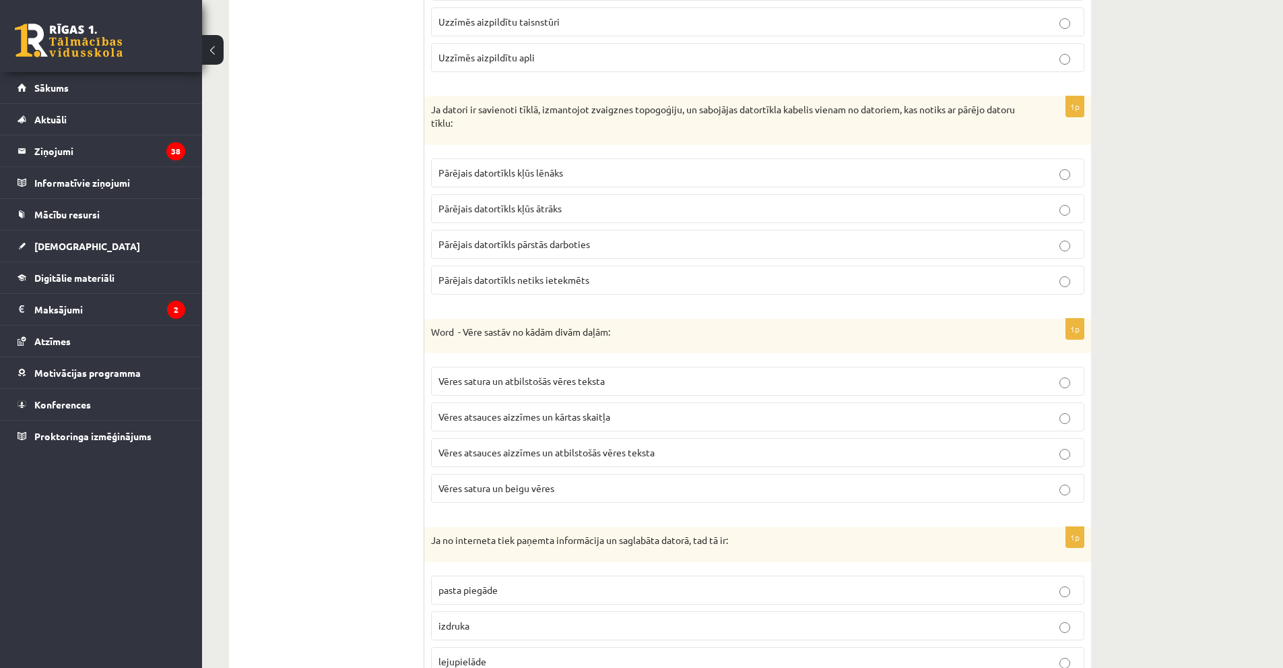
click at [646, 282] on p "Pārējais datortīkls netiks ietekmēts" at bounding box center [758, 280] width 639 height 14
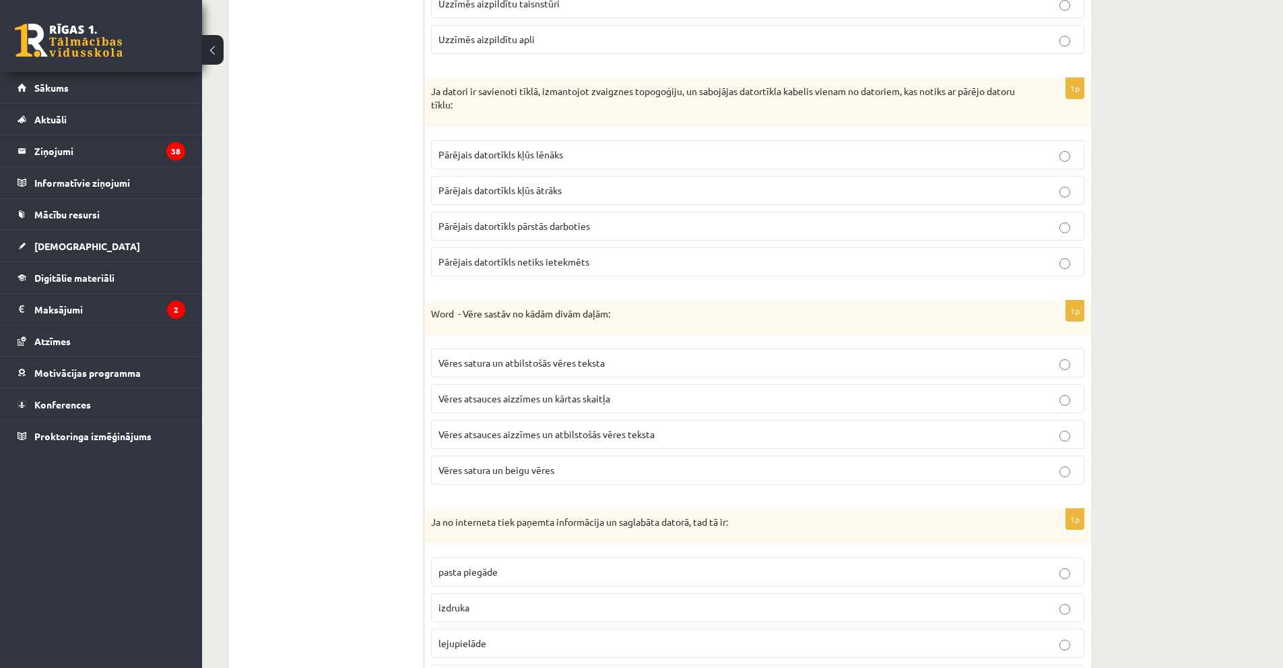
scroll to position [3827, 0]
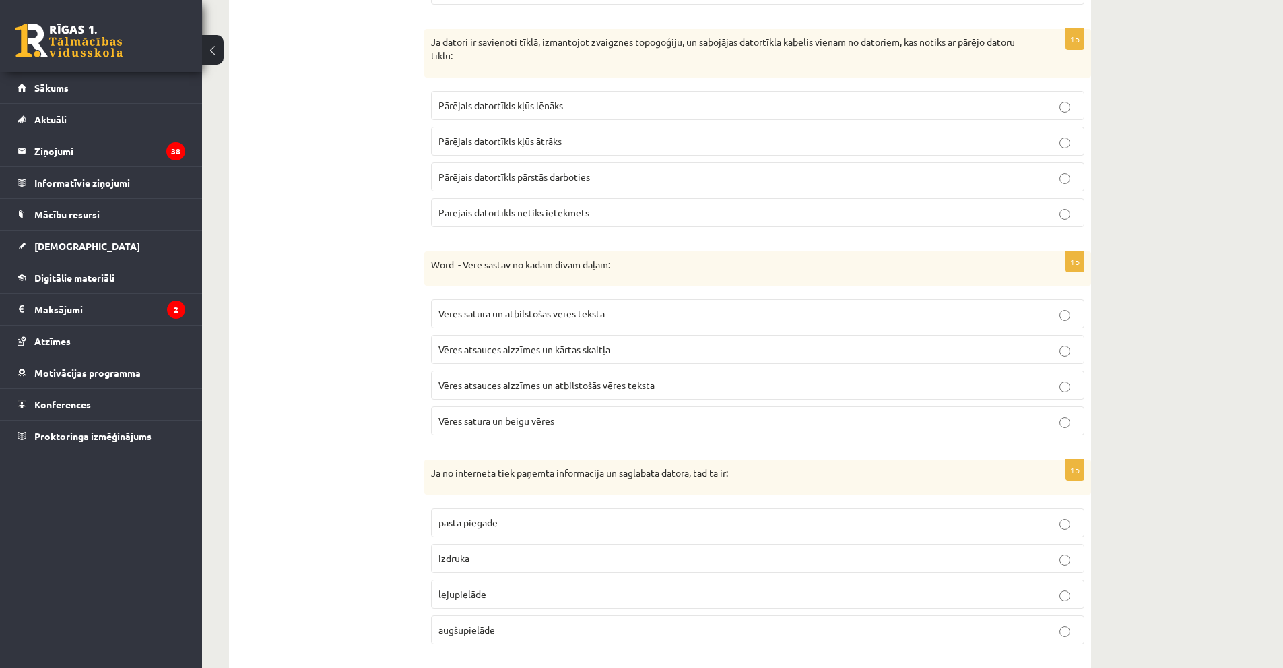
drag, startPoint x: 690, startPoint y: 379, endPoint x: 708, endPoint y: 409, distance: 35.3
click at [690, 379] on p "Vēres atsauces aizzīmes un atbilstošās vēres teksta" at bounding box center [758, 385] width 639 height 14
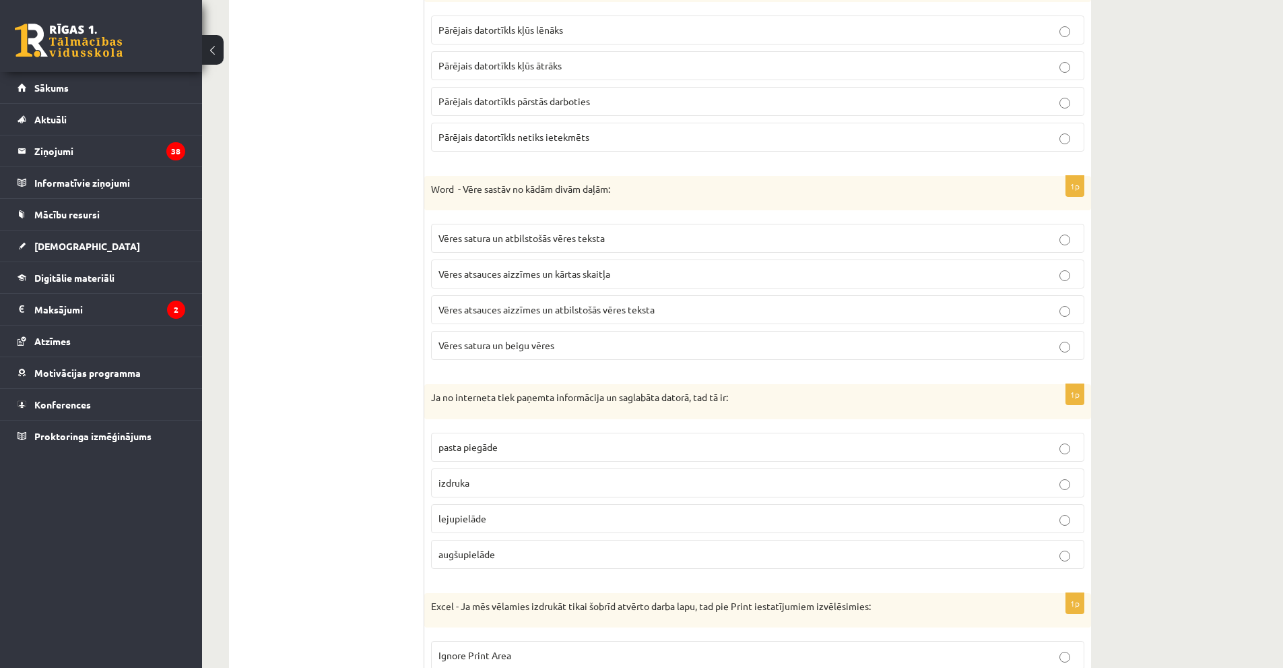
scroll to position [3962, 0]
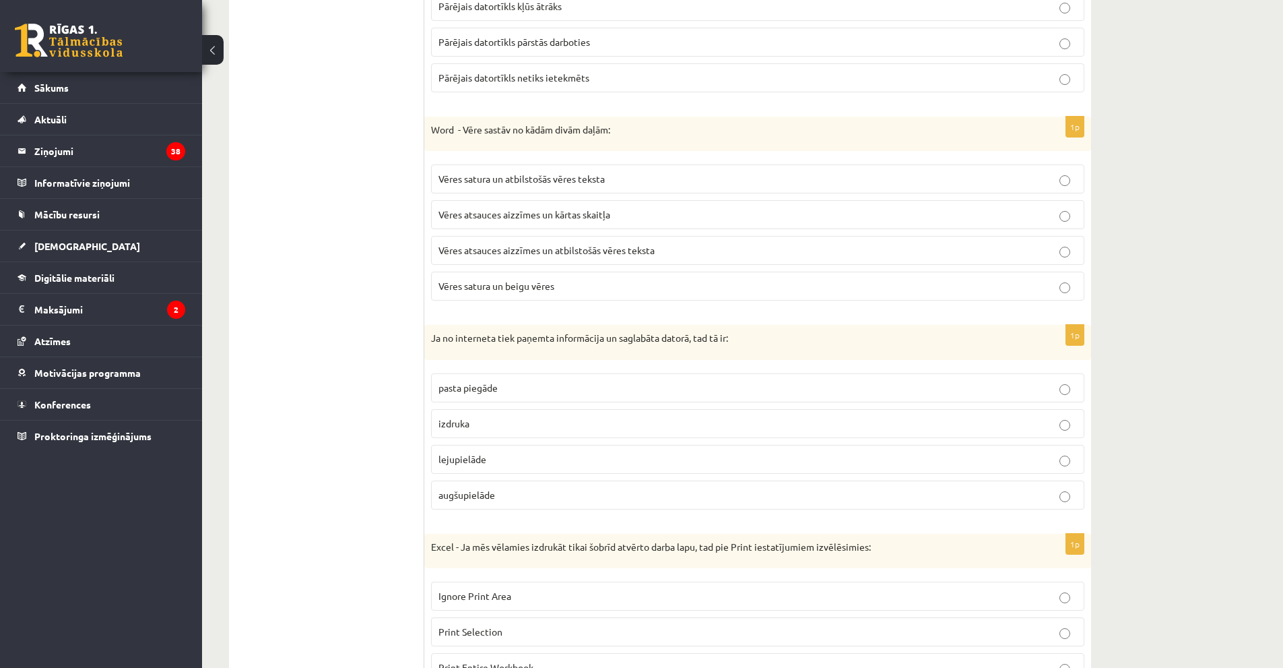
click at [608, 449] on label "lejupielāde" at bounding box center [757, 459] width 653 height 29
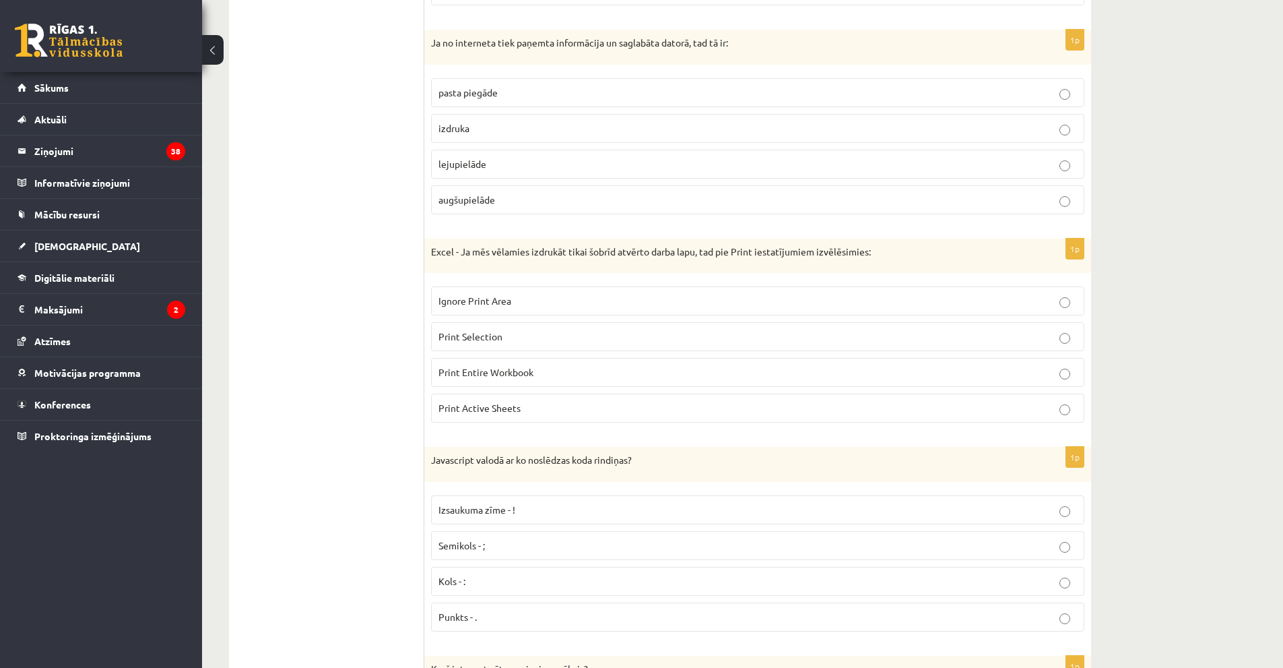
scroll to position [4299, 0]
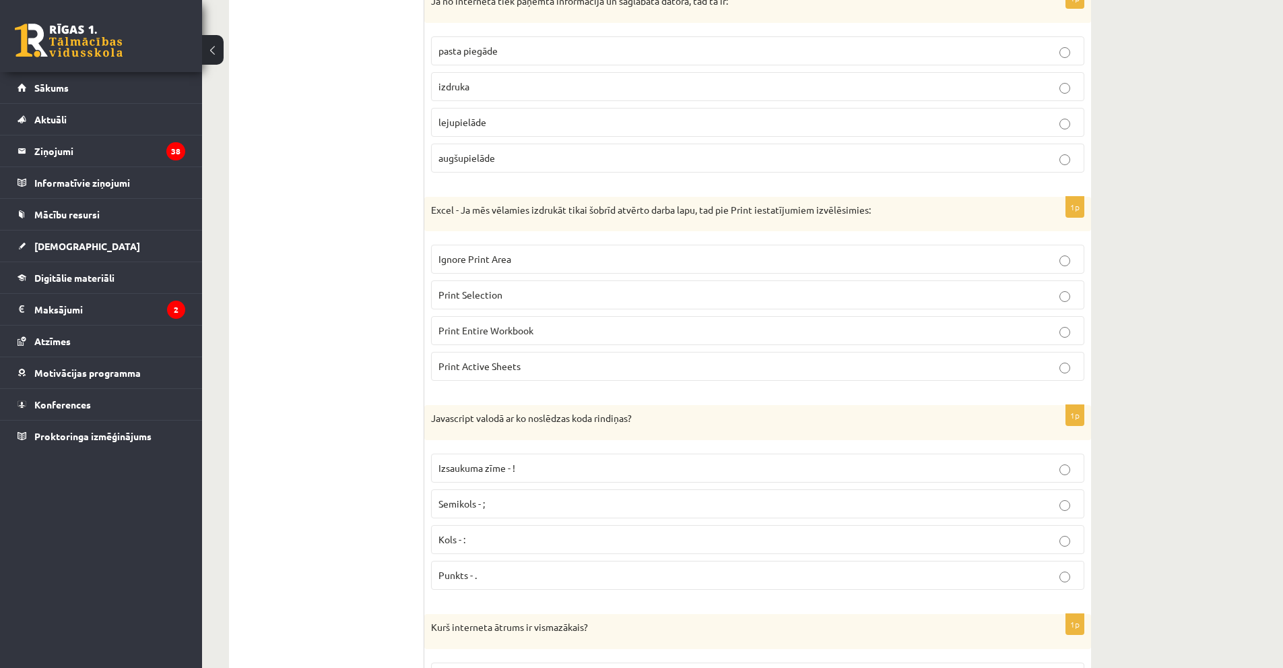
click at [567, 365] on p "Print Active Sheets" at bounding box center [758, 366] width 639 height 14
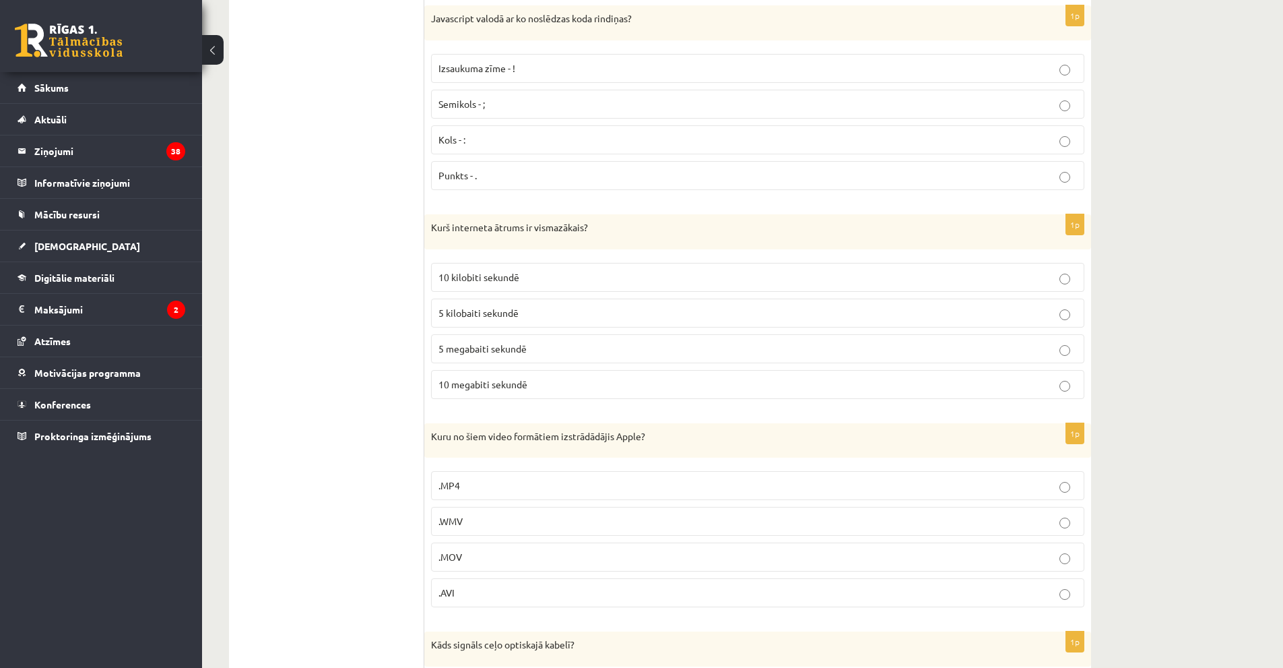
scroll to position [4703, 0]
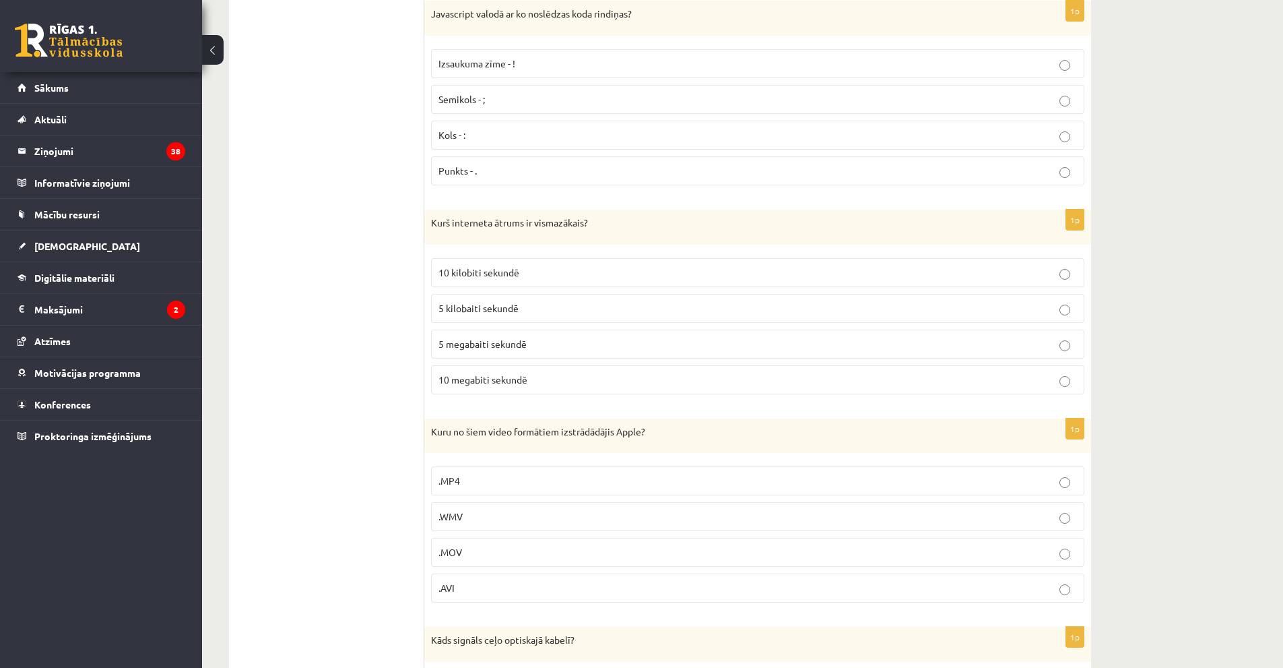
click at [542, 102] on p "Semikols - ;" at bounding box center [758, 99] width 639 height 14
click at [464, 296] on label "5 kilobaiti sekundē" at bounding box center [757, 308] width 653 height 29
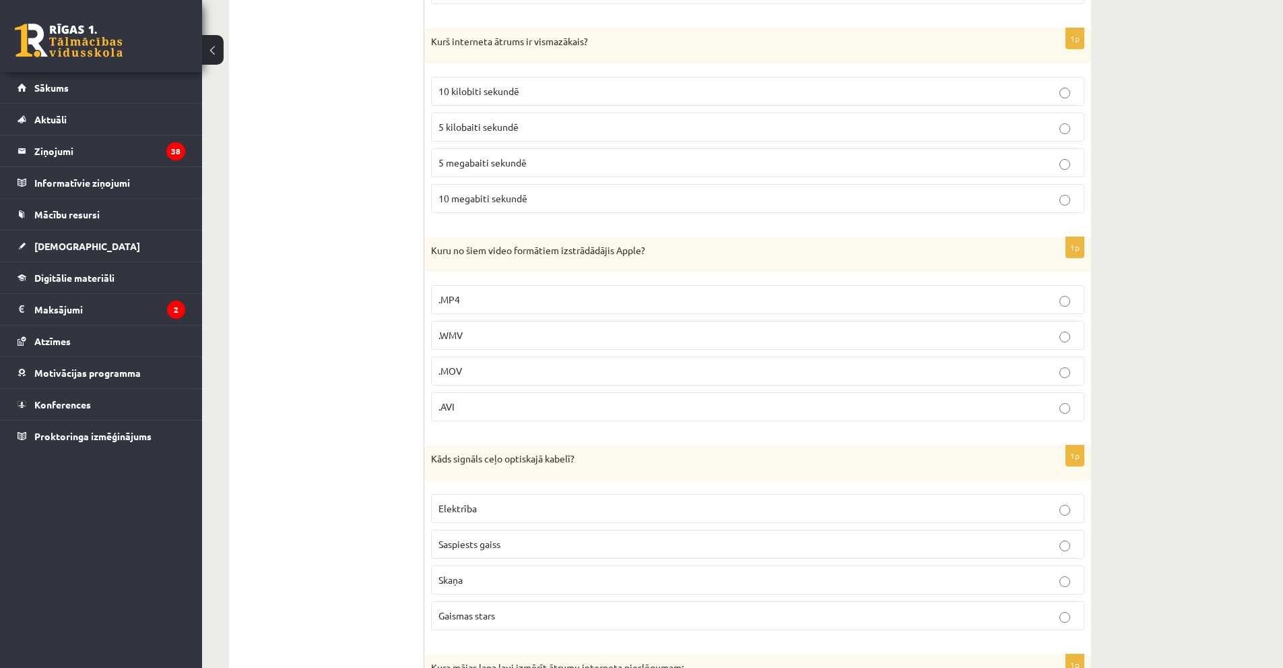
scroll to position [4973, 0]
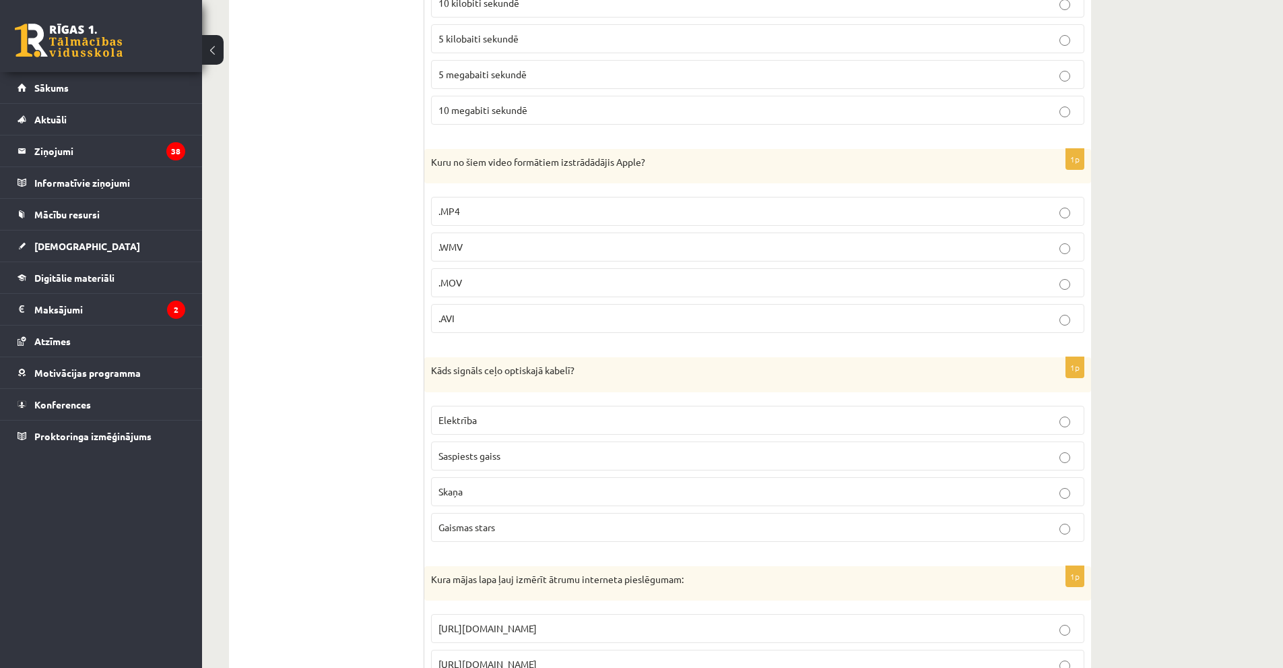
click at [548, 281] on p ".MOV" at bounding box center [758, 283] width 639 height 14
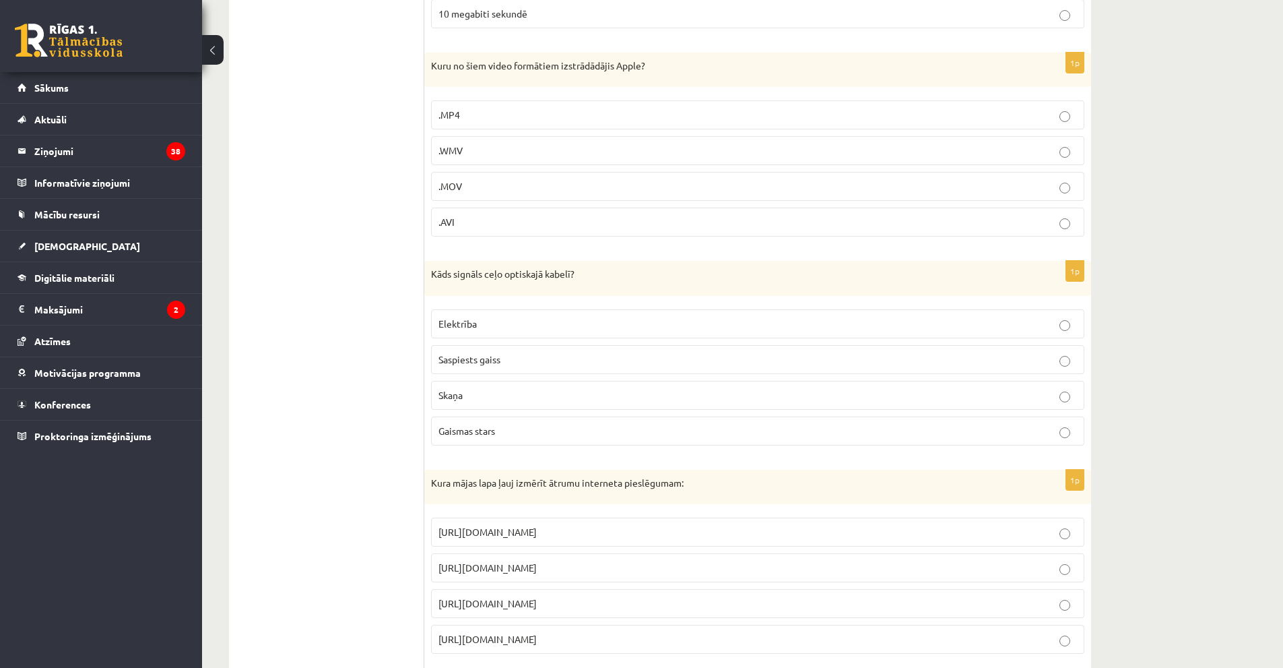
scroll to position [5107, 0]
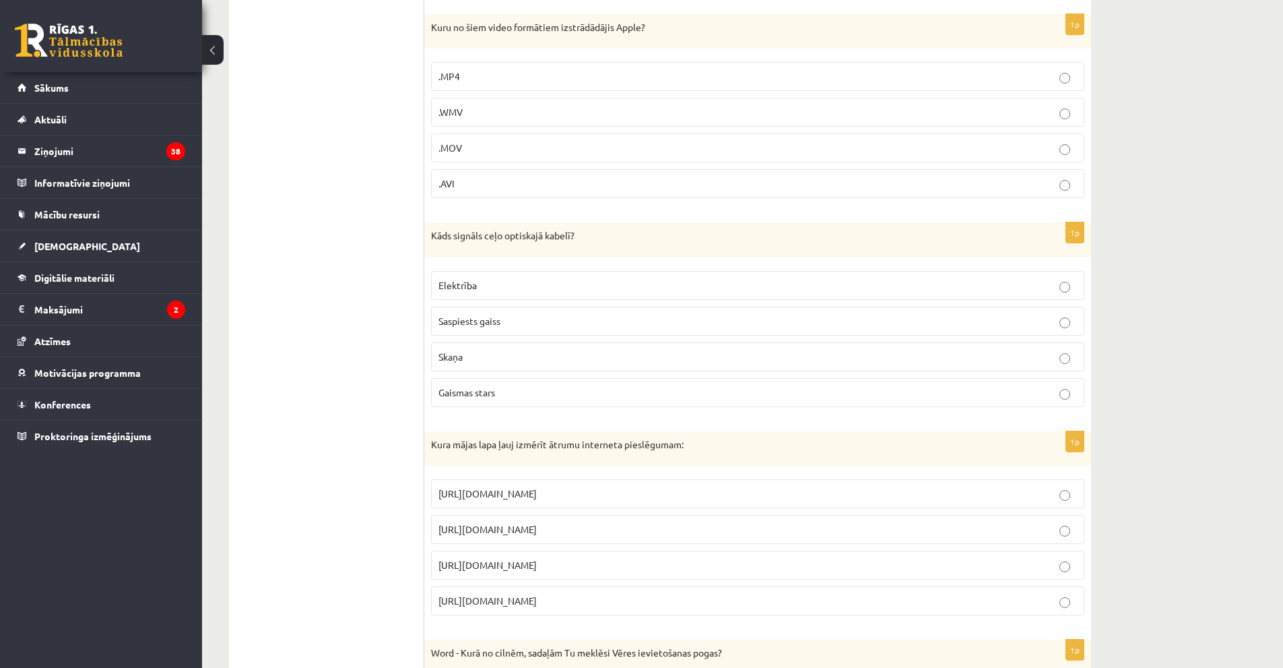
click at [562, 387] on p "Gaismas stars" at bounding box center [758, 392] width 639 height 14
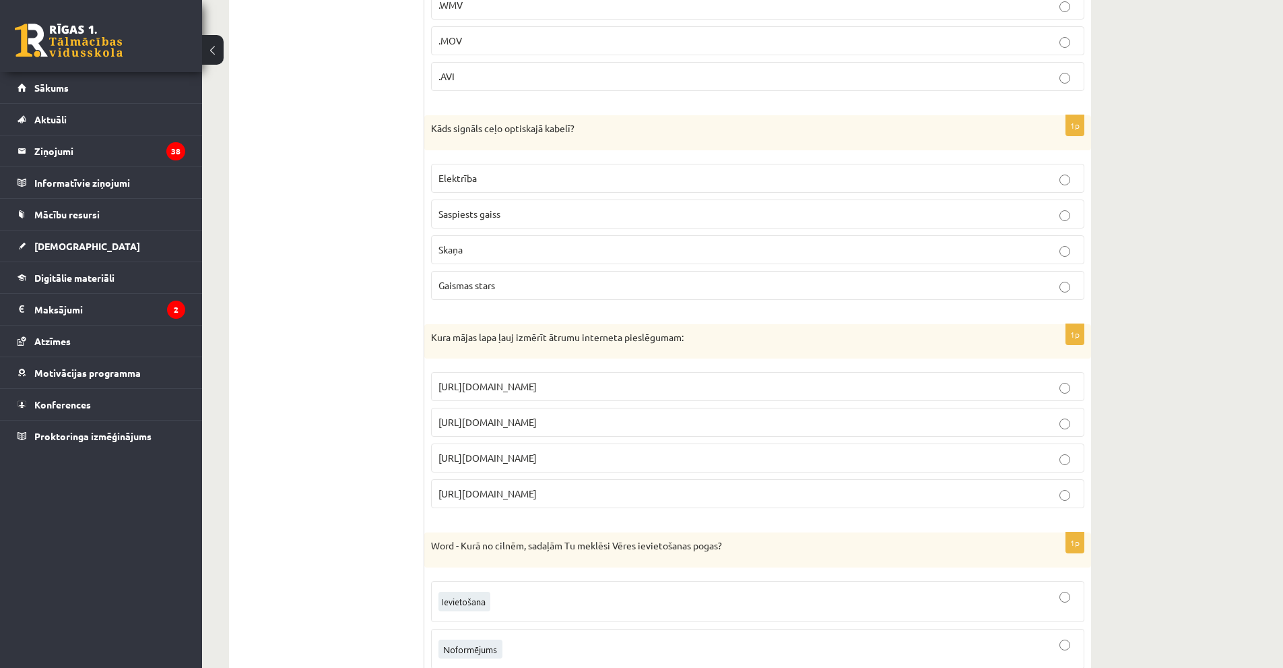
scroll to position [5242, 0]
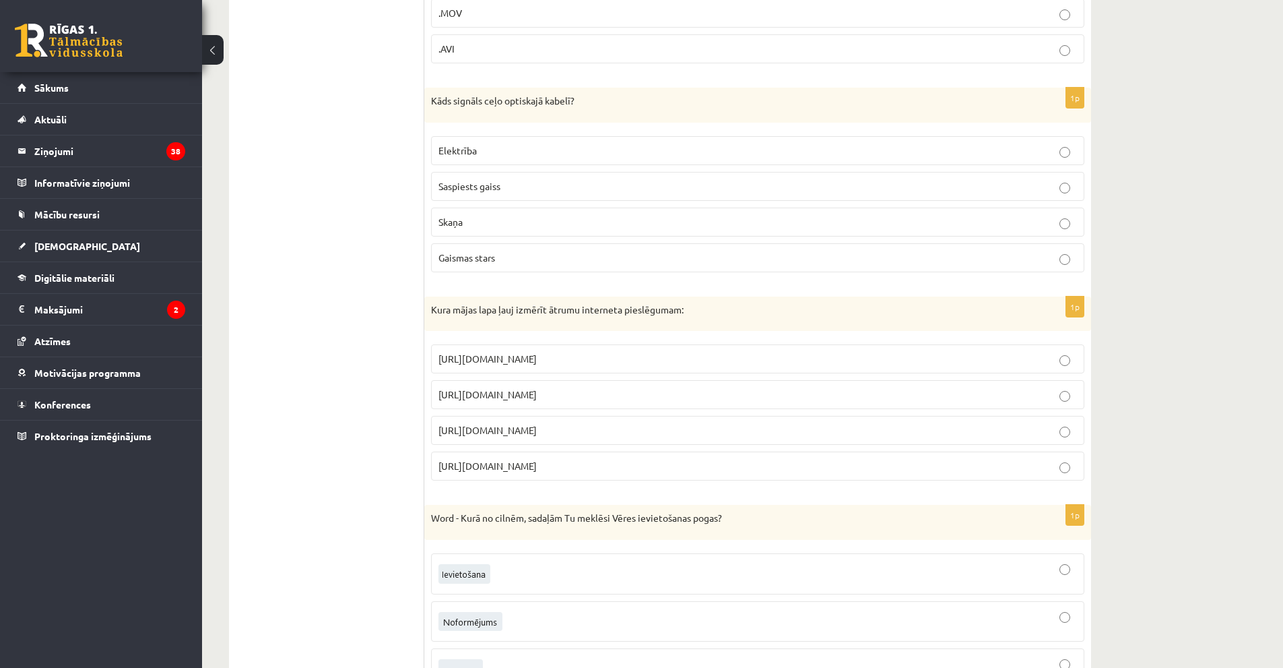
click at [581, 385] on label "https://www.speedtest.net" at bounding box center [757, 394] width 653 height 29
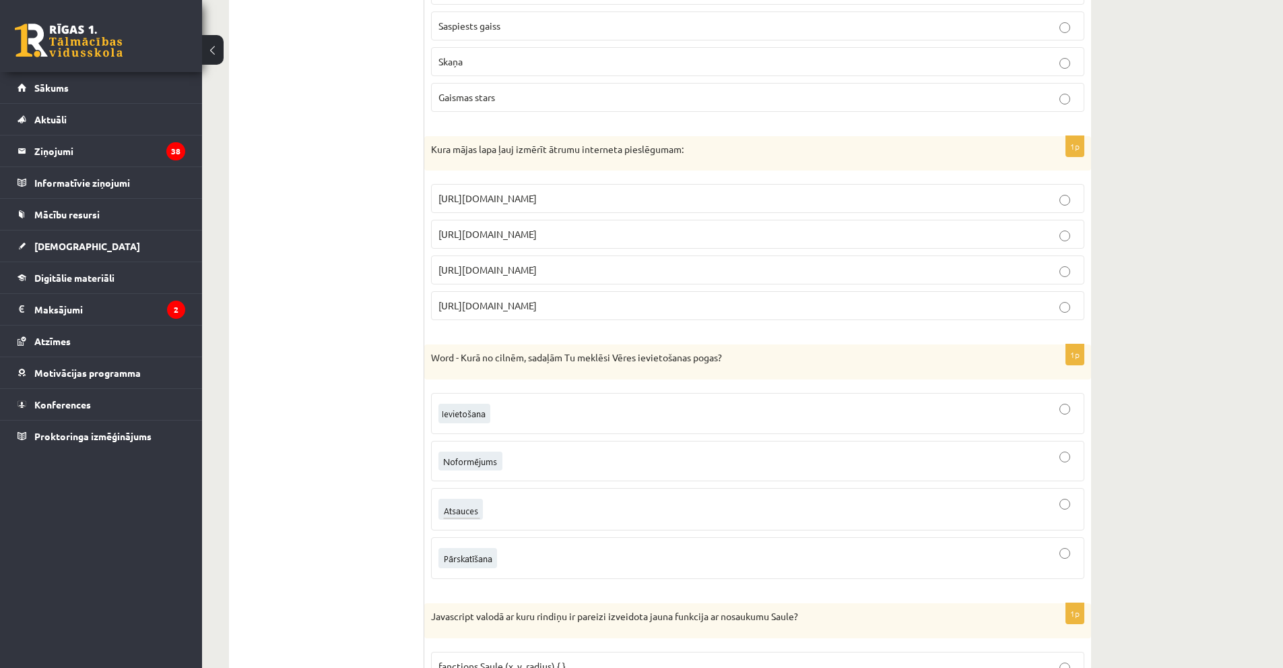
scroll to position [5444, 0]
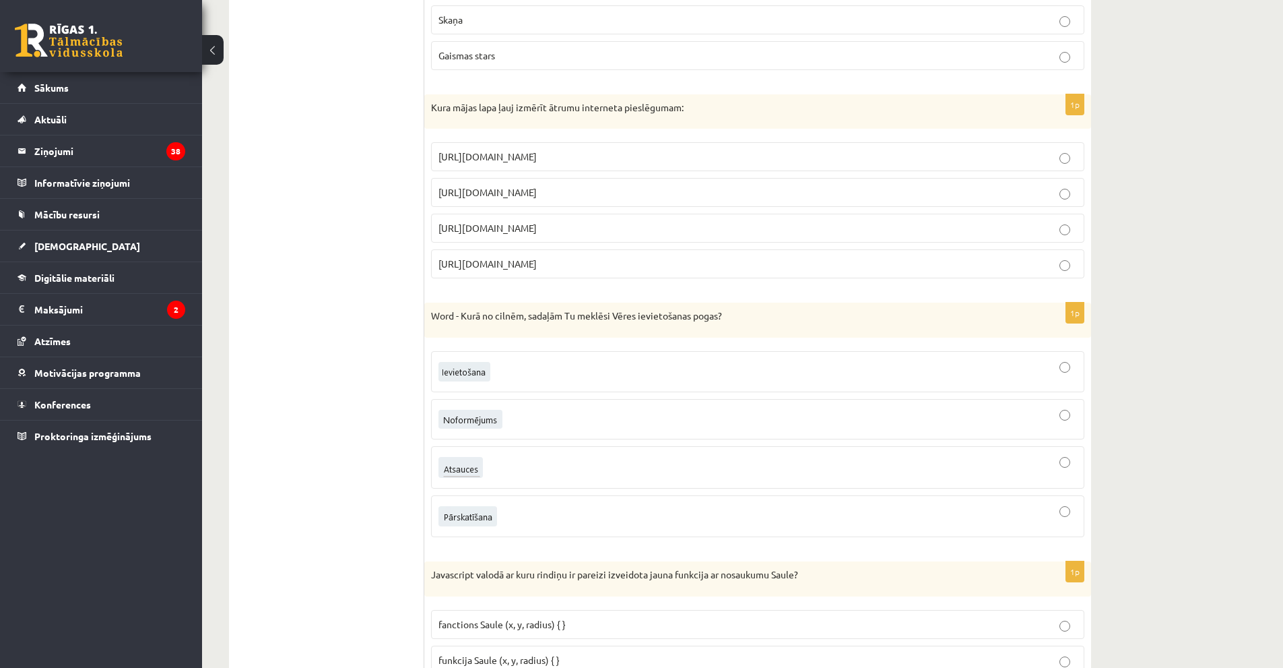
click at [461, 375] on img at bounding box center [465, 372] width 52 height 20
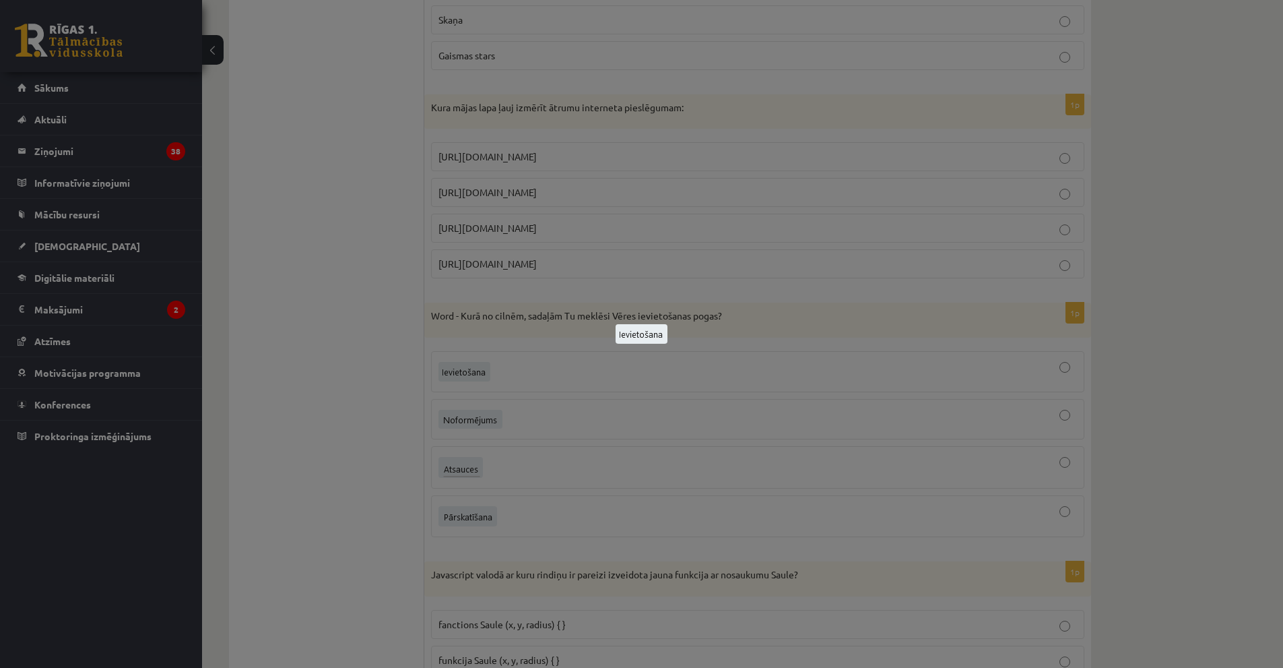
click at [628, 338] on img at bounding box center [642, 334] width 52 height 20
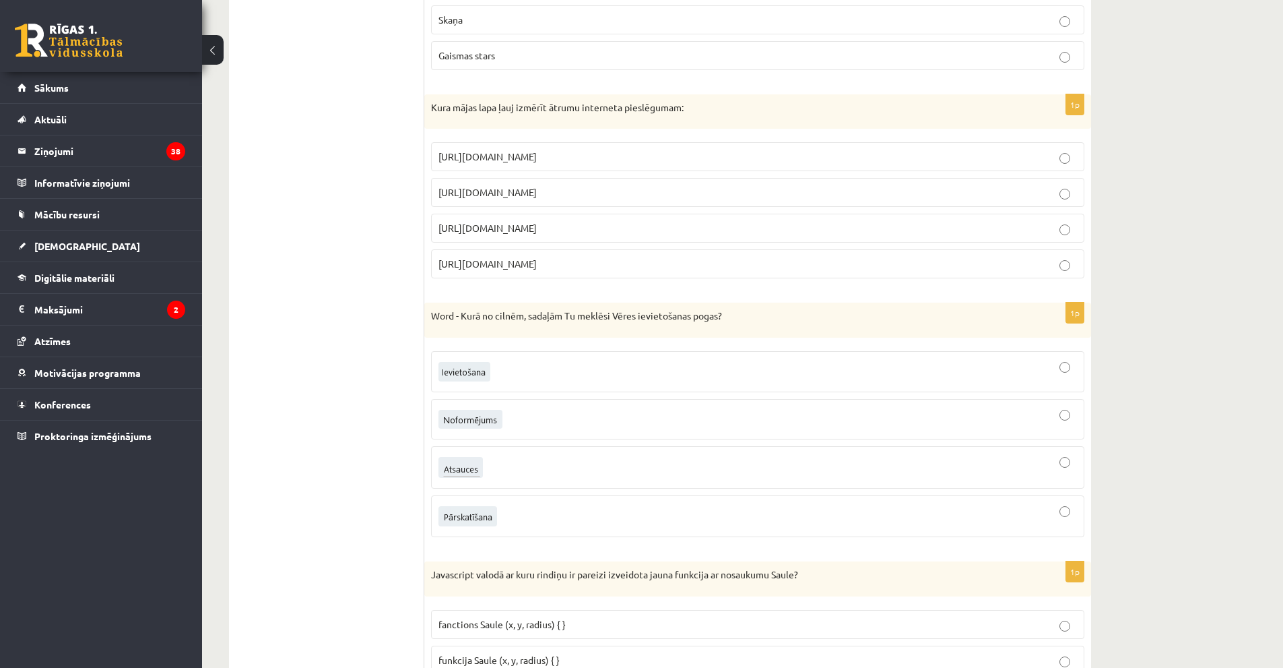
click at [812, 480] on div at bounding box center [758, 467] width 639 height 28
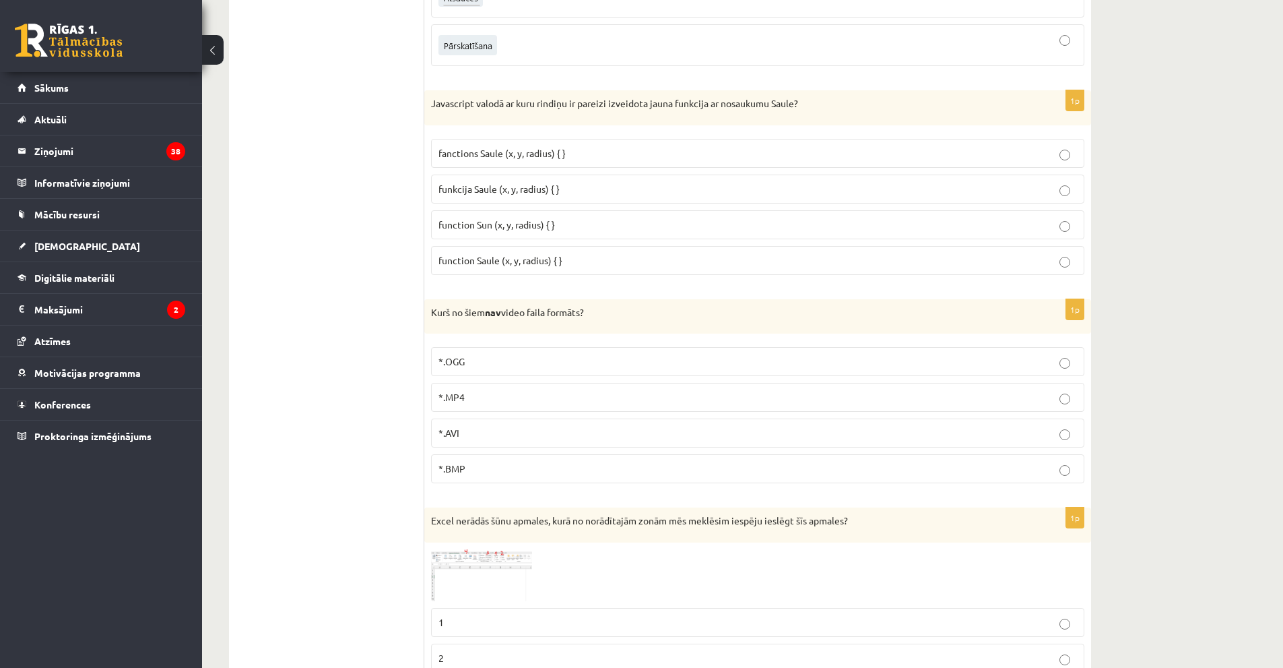
scroll to position [5983, 0]
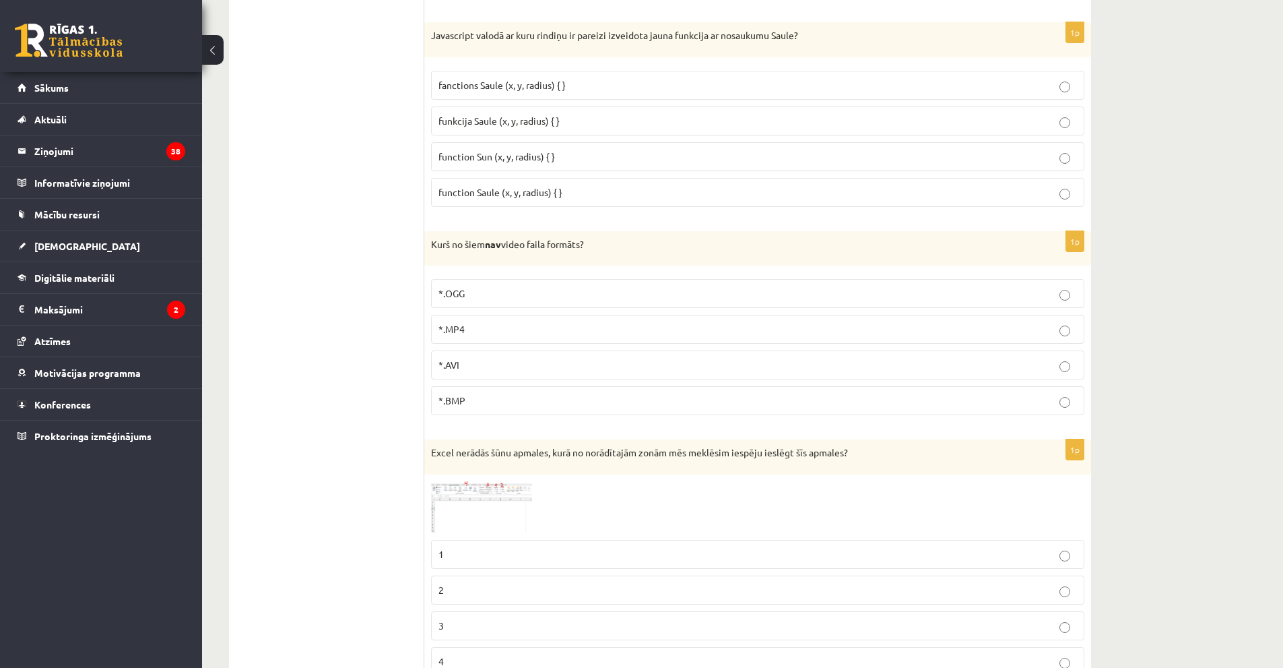
drag, startPoint x: 574, startPoint y: 121, endPoint x: 583, endPoint y: 132, distance: 13.9
click at [575, 121] on p "funkcija Saule (x, y, radius) { }" at bounding box center [758, 121] width 639 height 14
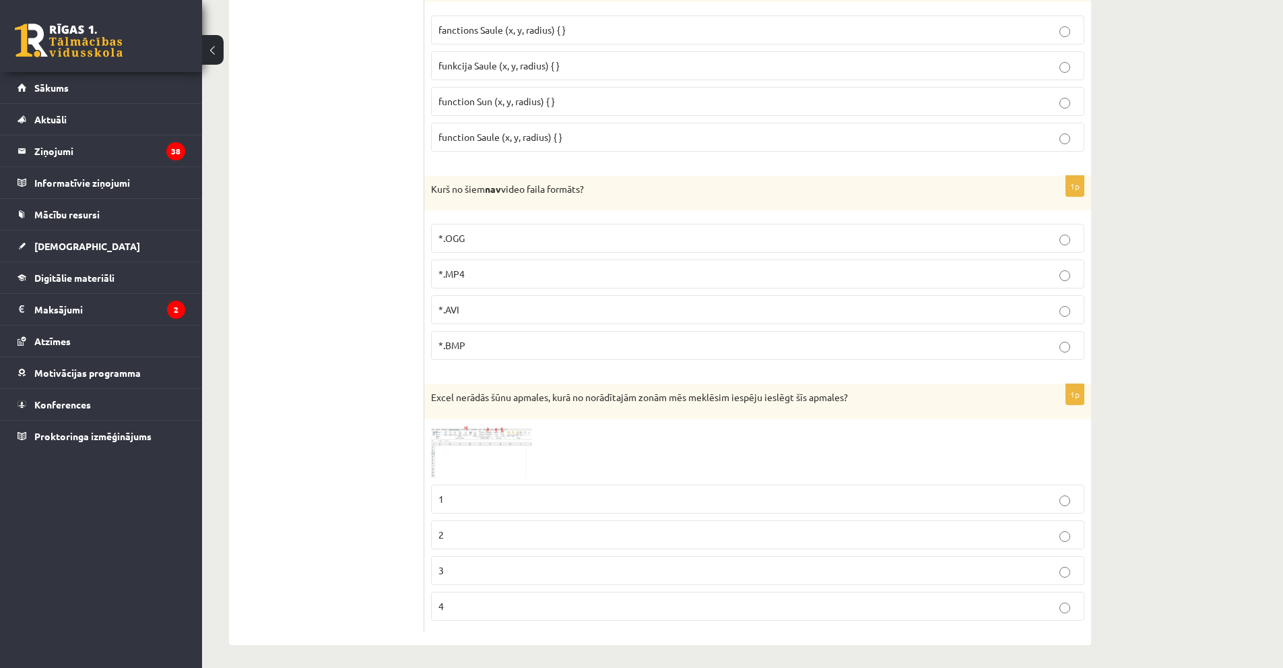
scroll to position [6043, 0]
click at [515, 337] on p "*.BMP" at bounding box center [758, 341] width 639 height 14
click at [494, 447] on img at bounding box center [481, 448] width 101 height 52
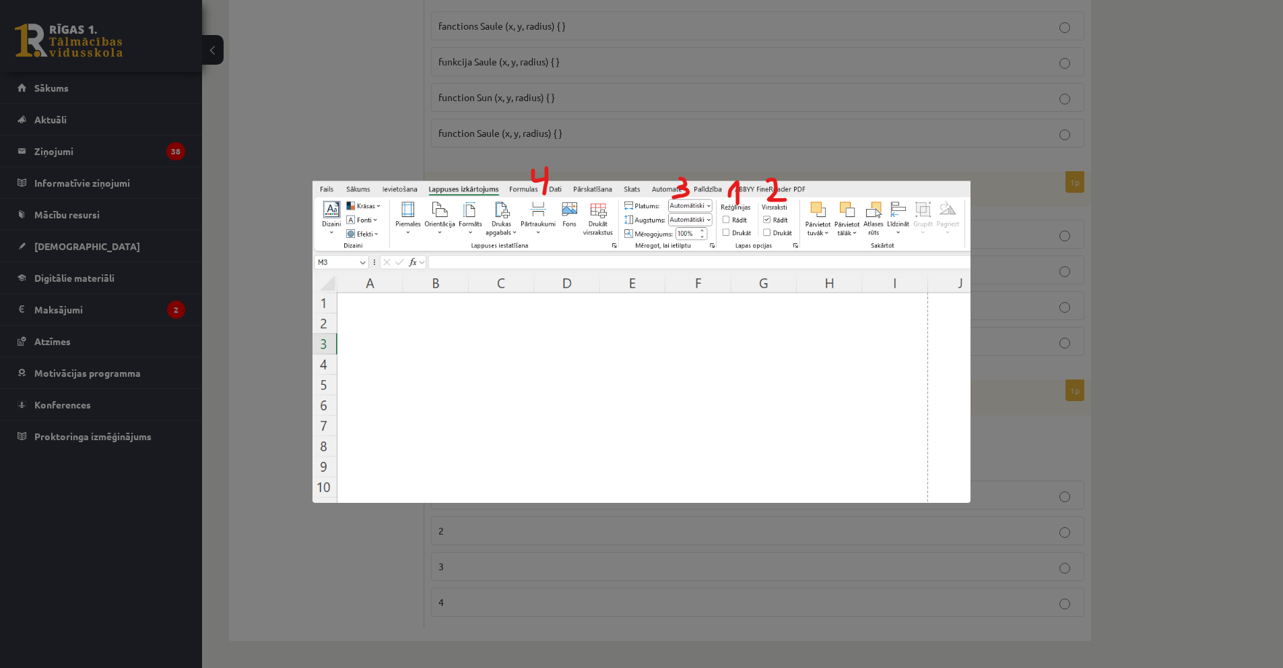
click at [673, 111] on div at bounding box center [641, 334] width 1283 height 668
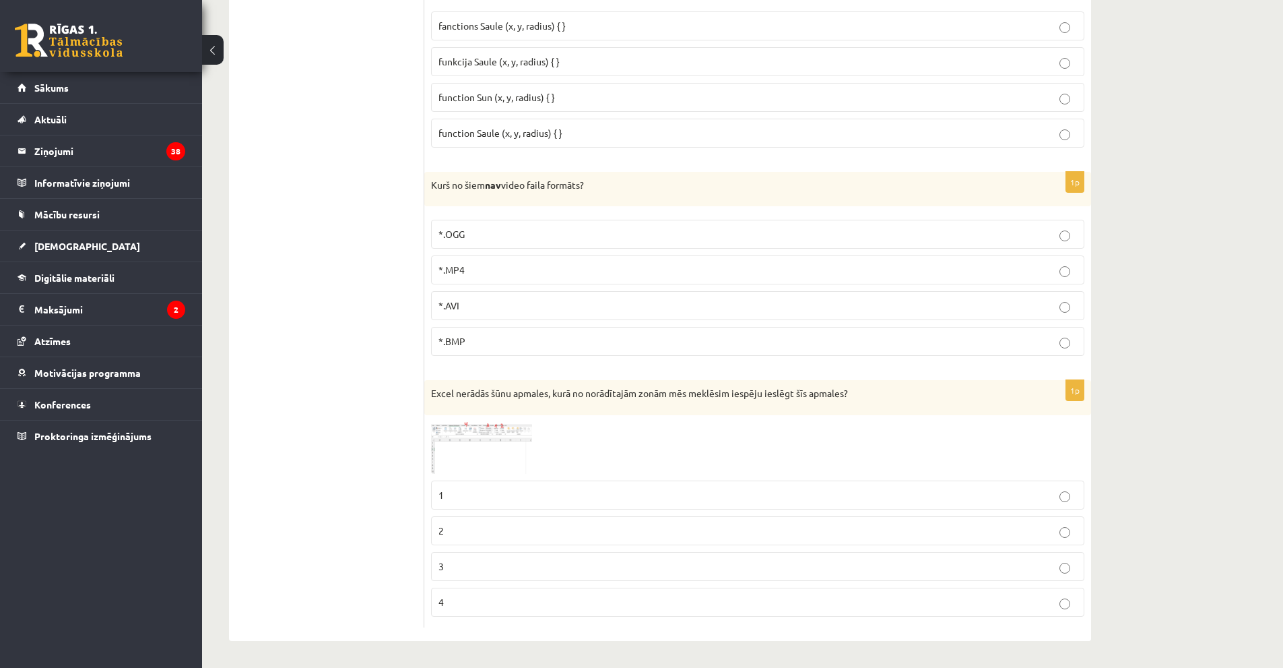
click at [523, 605] on p "4" at bounding box center [758, 602] width 639 height 14
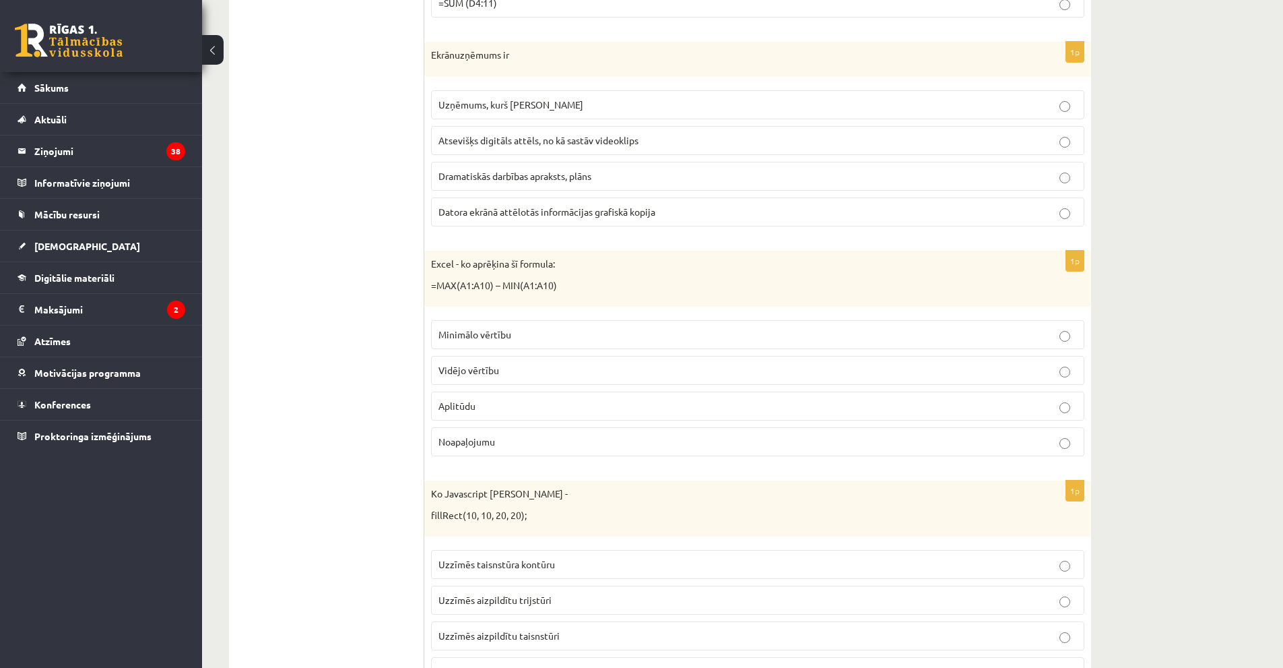
scroll to position [0, 0]
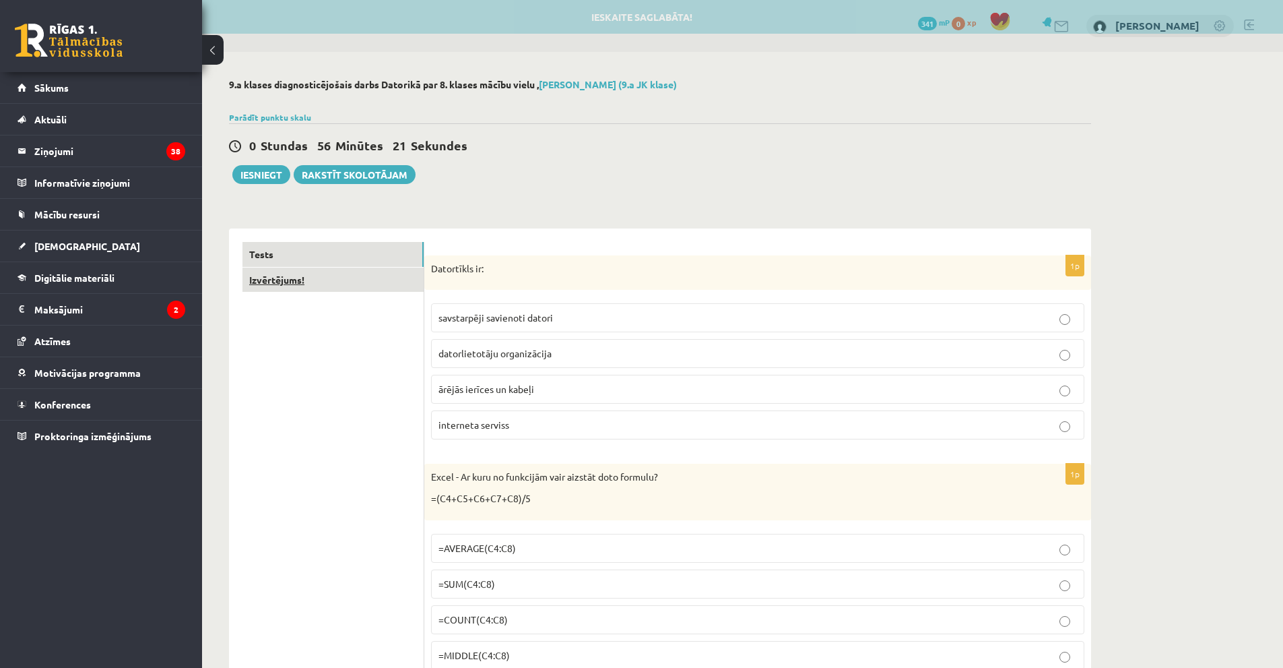
click at [355, 280] on link "Izvērtējums!" at bounding box center [332, 279] width 181 height 25
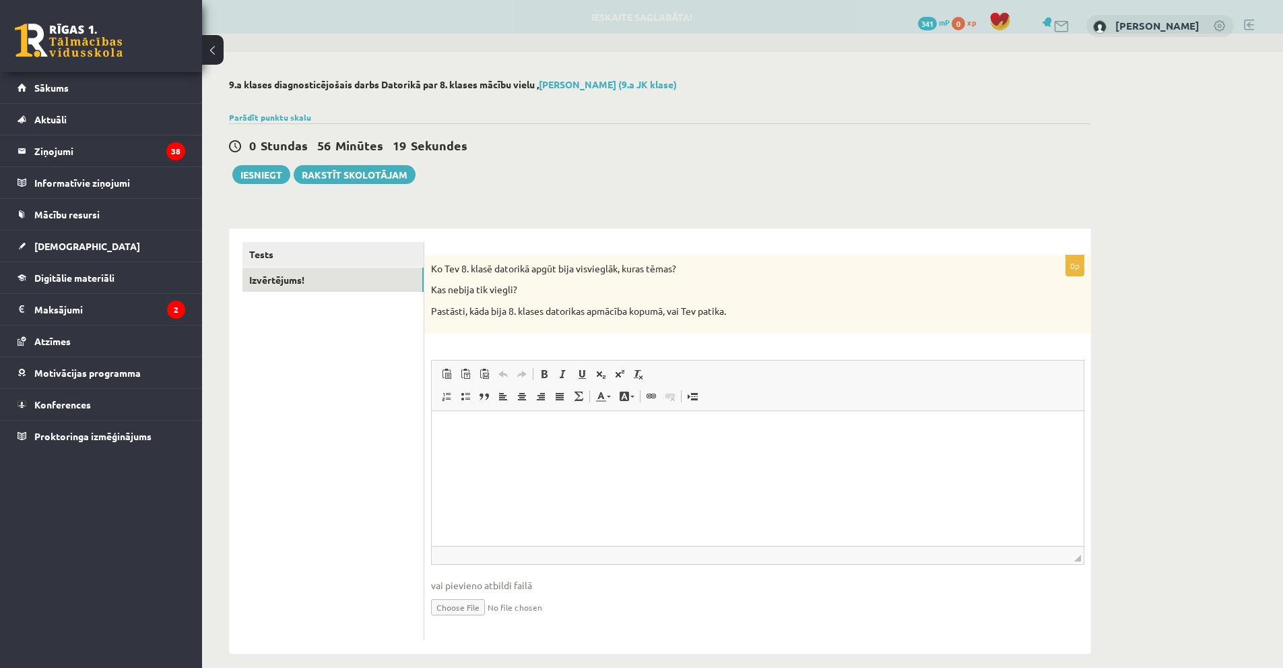
click at [505, 436] on p "Editor, wiswyg-editor-user-answer-47433783355400" at bounding box center [757, 431] width 625 height 14
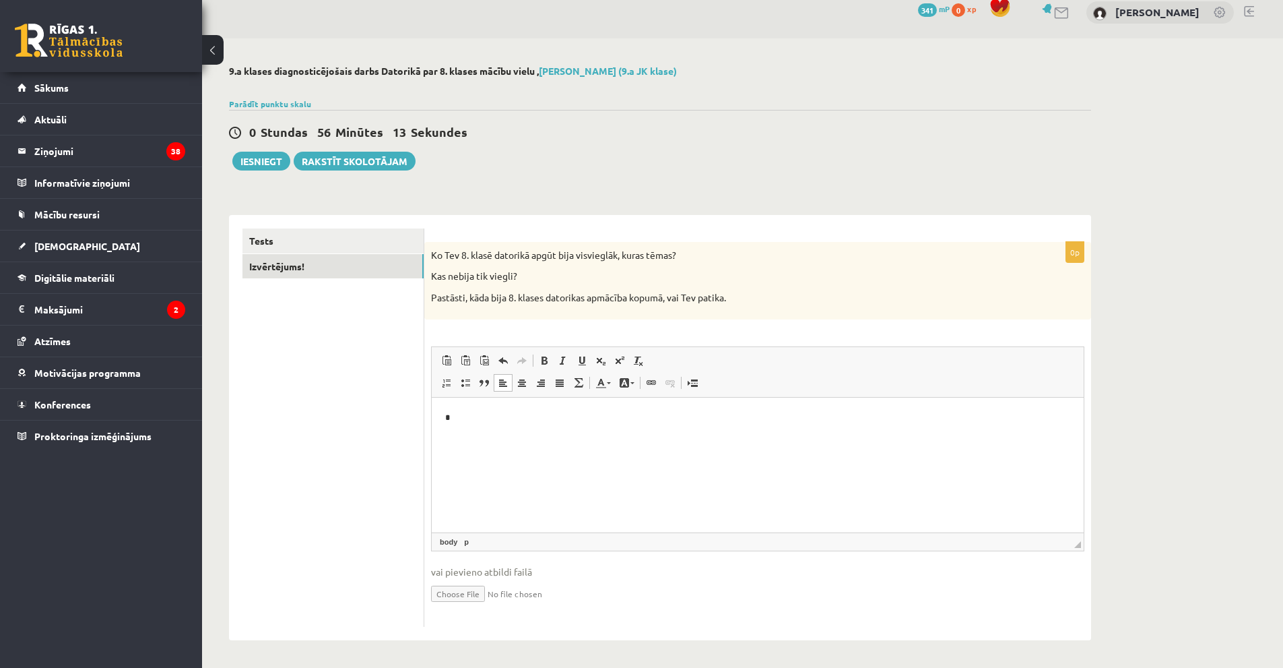
scroll to position [14, 0]
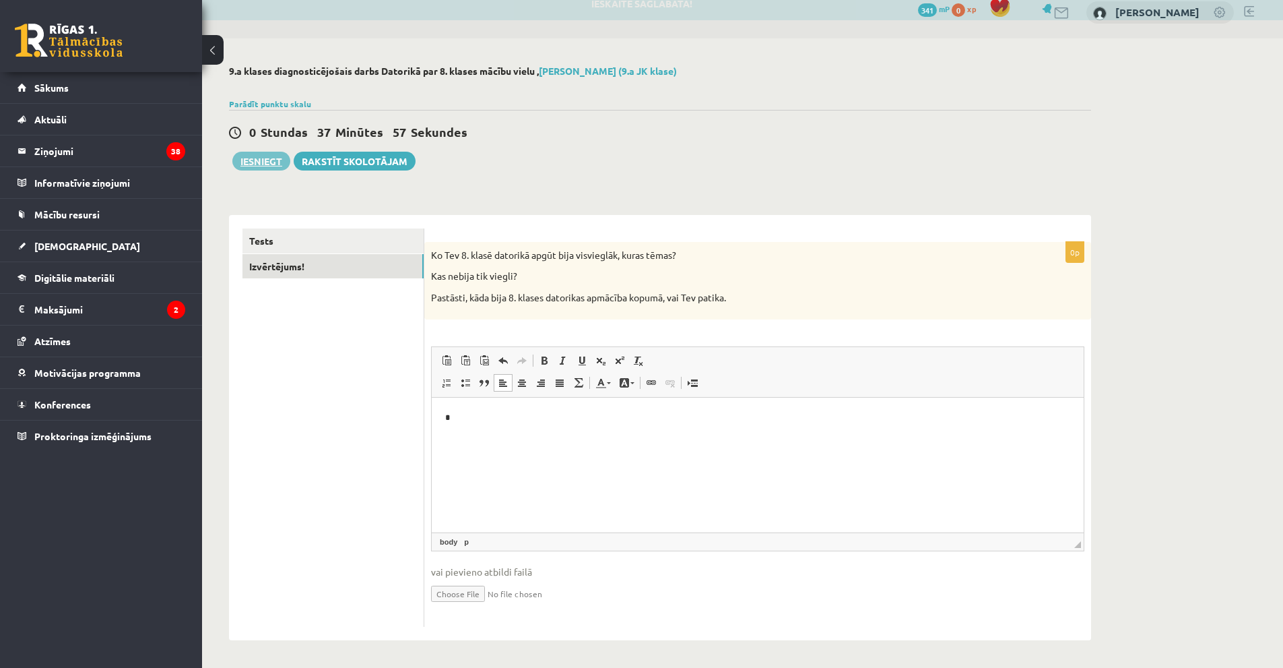
click at [257, 156] on button "Iesniegt" at bounding box center [261, 161] width 58 height 19
